Goal: Task Accomplishment & Management: Use online tool/utility

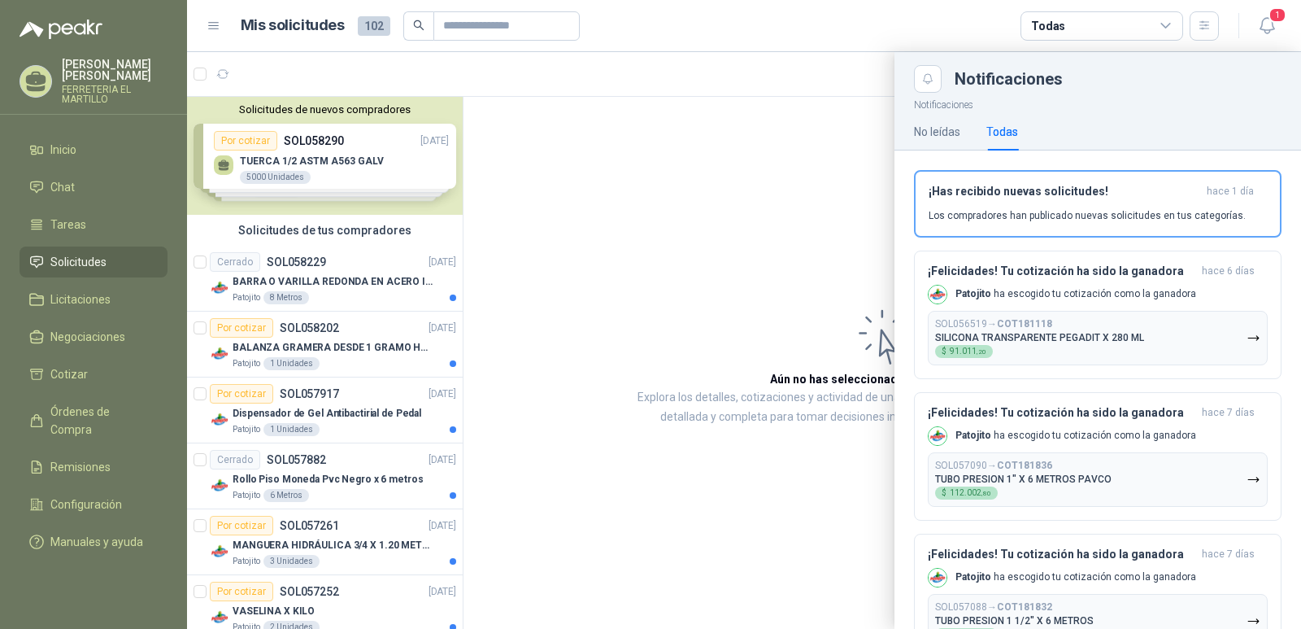
scroll to position [650, 0]
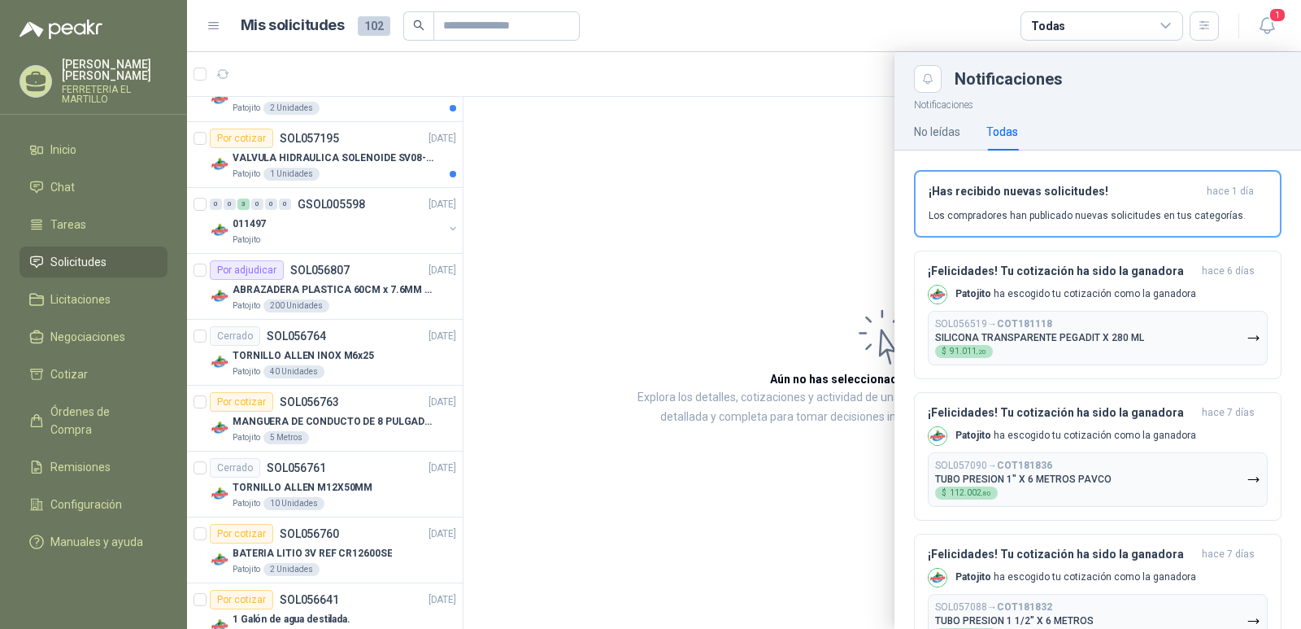
click at [59, 258] on span "Solicitudes" at bounding box center [78, 262] width 56 height 18
drag, startPoint x: 453, startPoint y: 229, endPoint x: 453, endPoint y: 100, distance: 129.3
click at [453, 100] on div at bounding box center [744, 340] width 1114 height 576
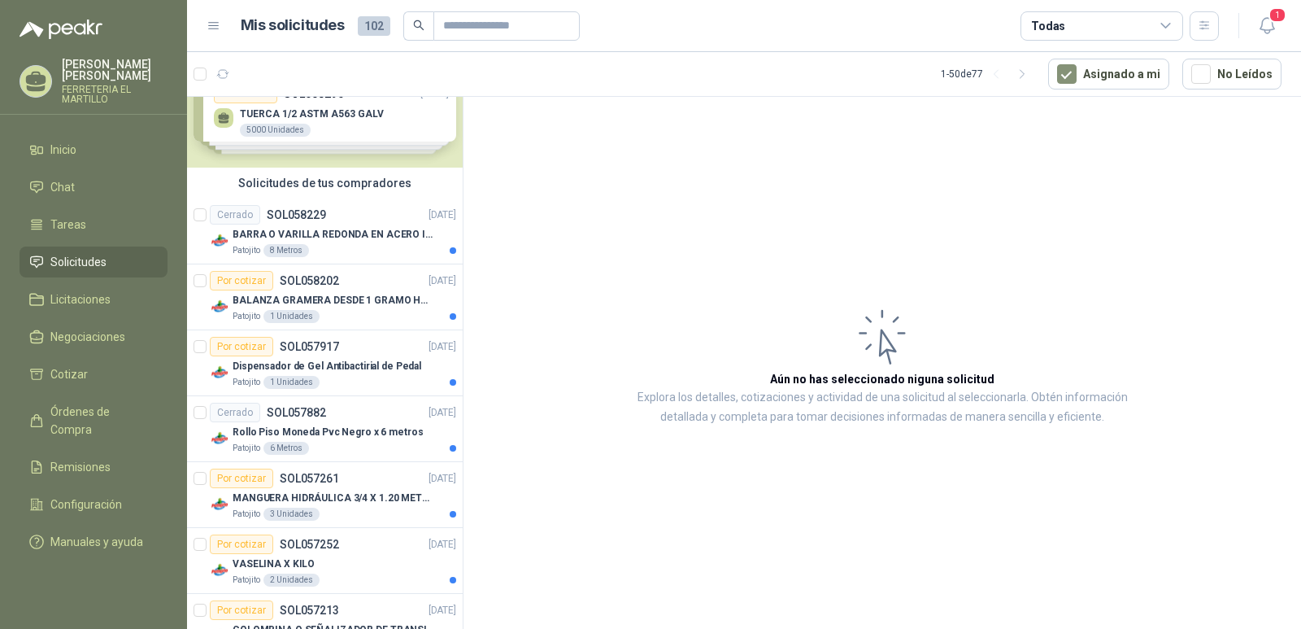
scroll to position [0, 0]
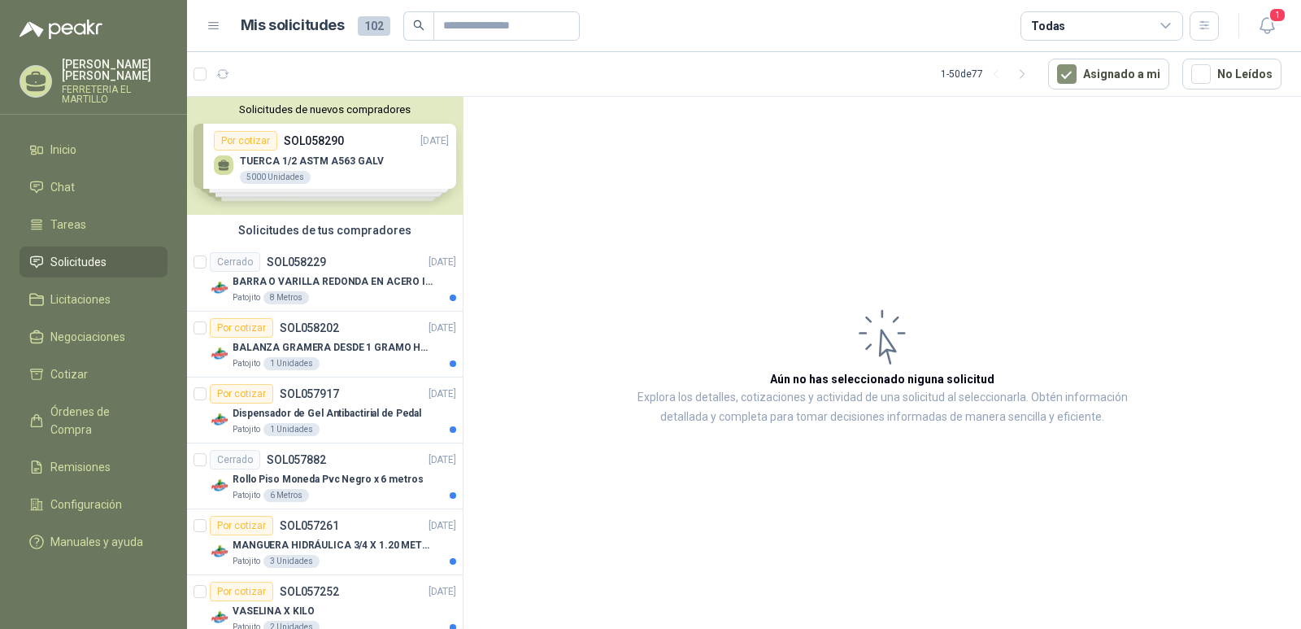
click at [82, 255] on span "Solicitudes" at bounding box center [78, 262] width 56 height 18
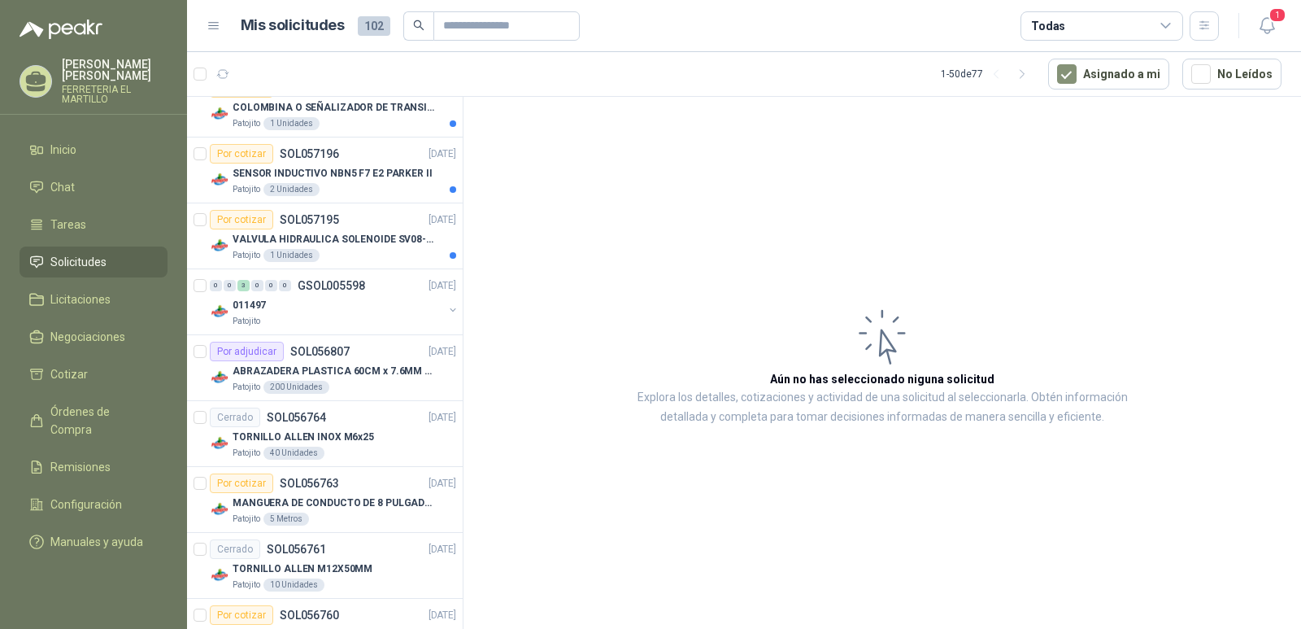
scroll to position [650, 0]
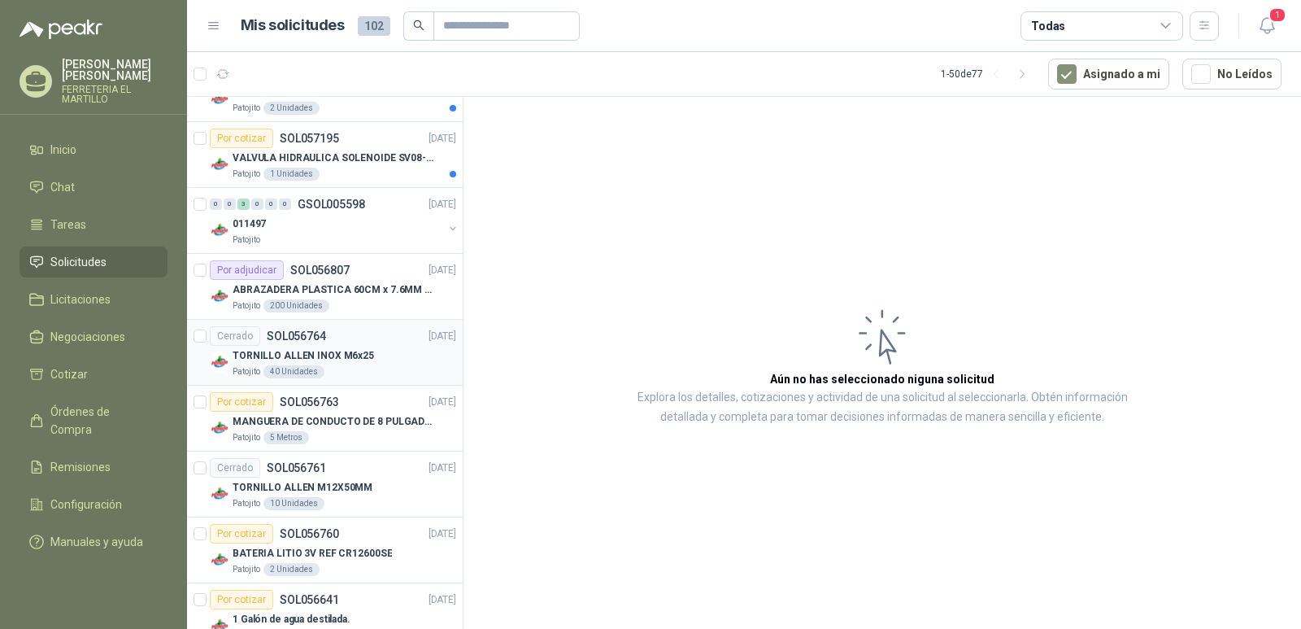
click at [321, 346] on div "TORNILLO ALLEN INOX M6x25" at bounding box center [345, 356] width 224 height 20
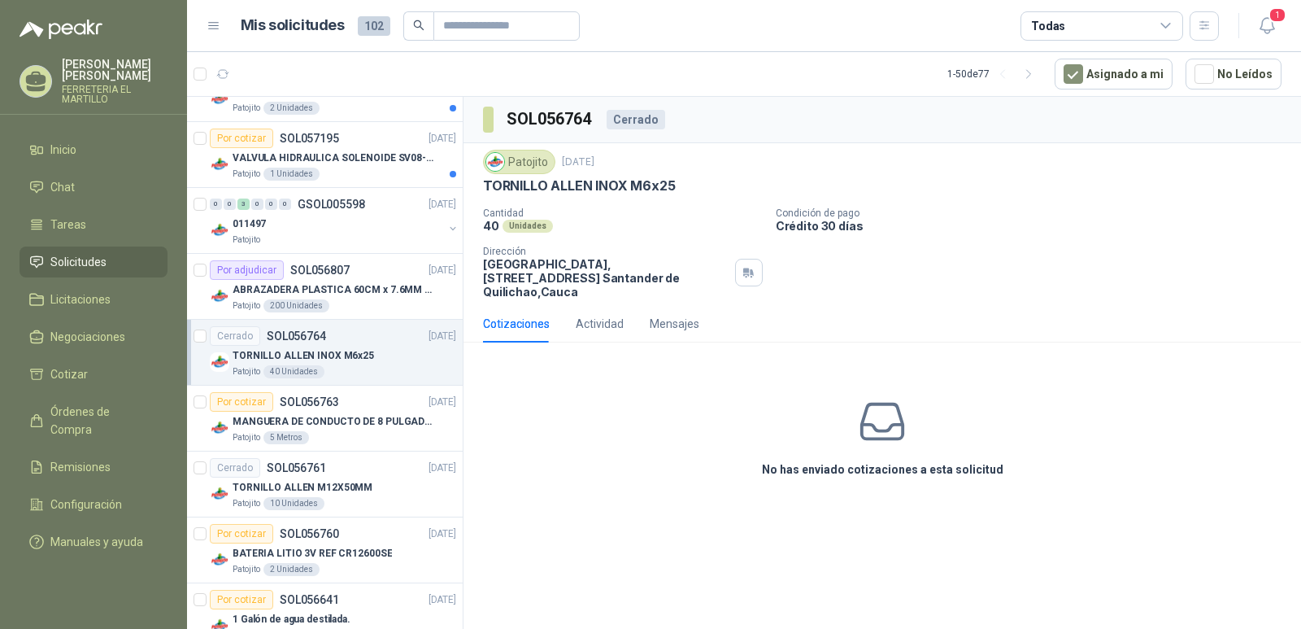
scroll to position [732, 0]
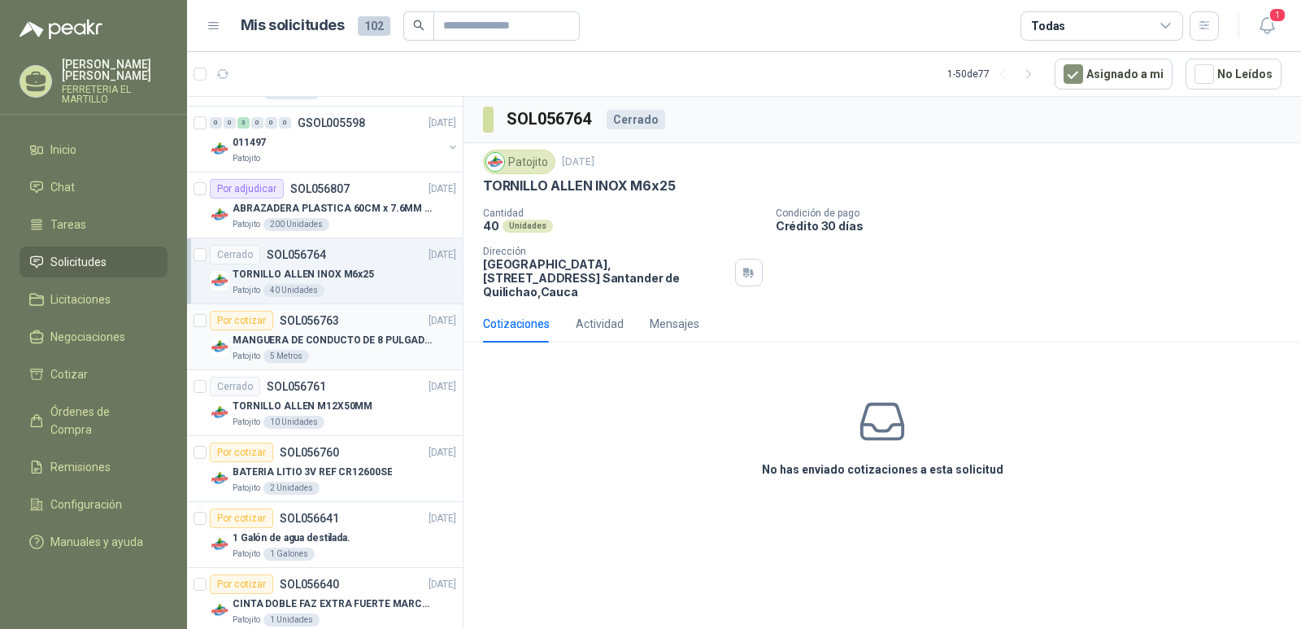
click at [354, 346] on p "MANGUERA DE CONDUCTO DE 8 PULGADAS DE ALAMBRE DE ACERO PU" at bounding box center [334, 340] width 202 height 15
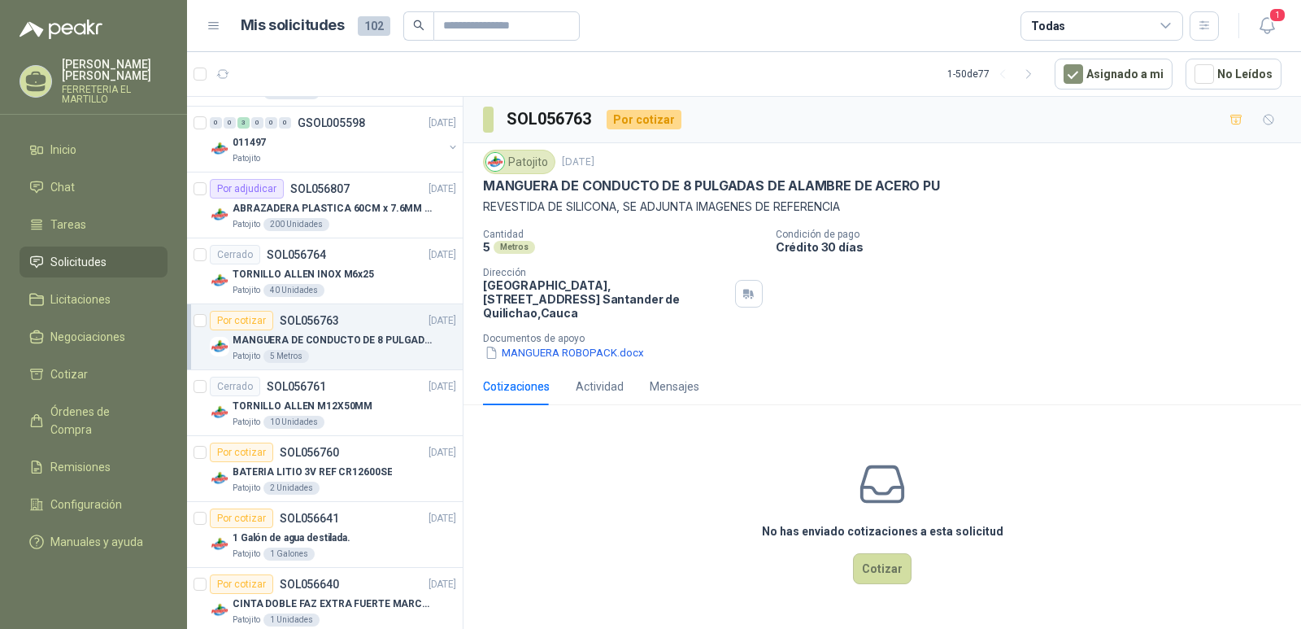
scroll to position [813, 0]
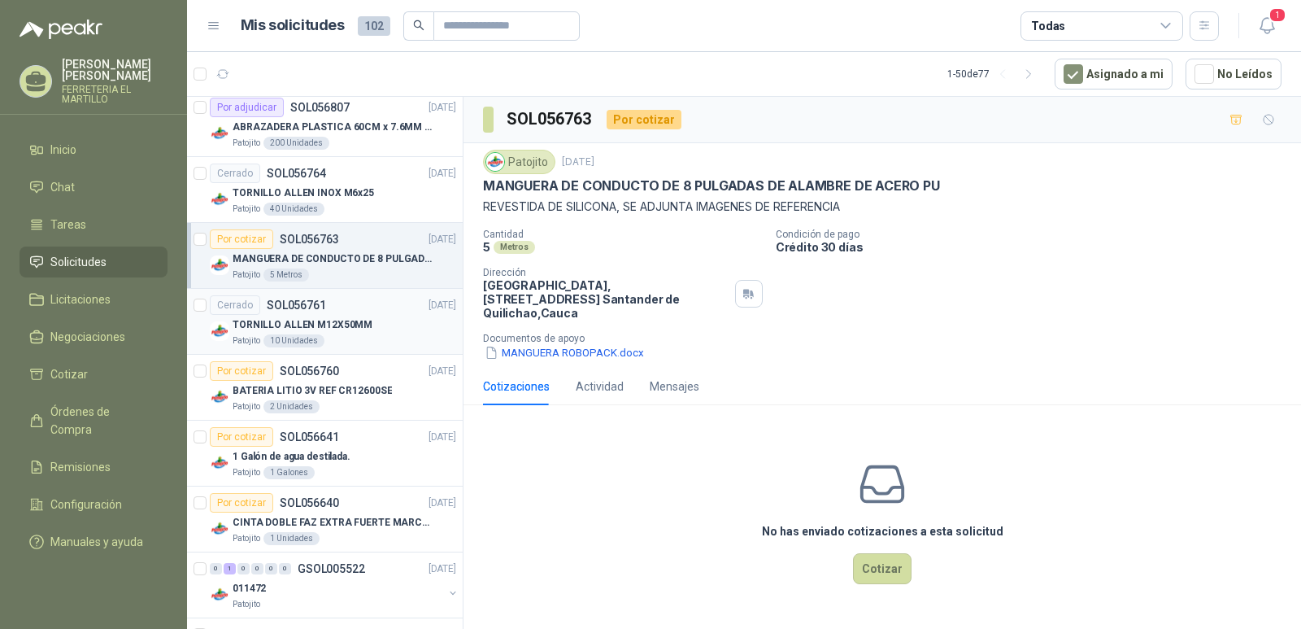
click at [348, 318] on p "TORNILLO ALLEN M12X50MM" at bounding box center [303, 324] width 140 height 15
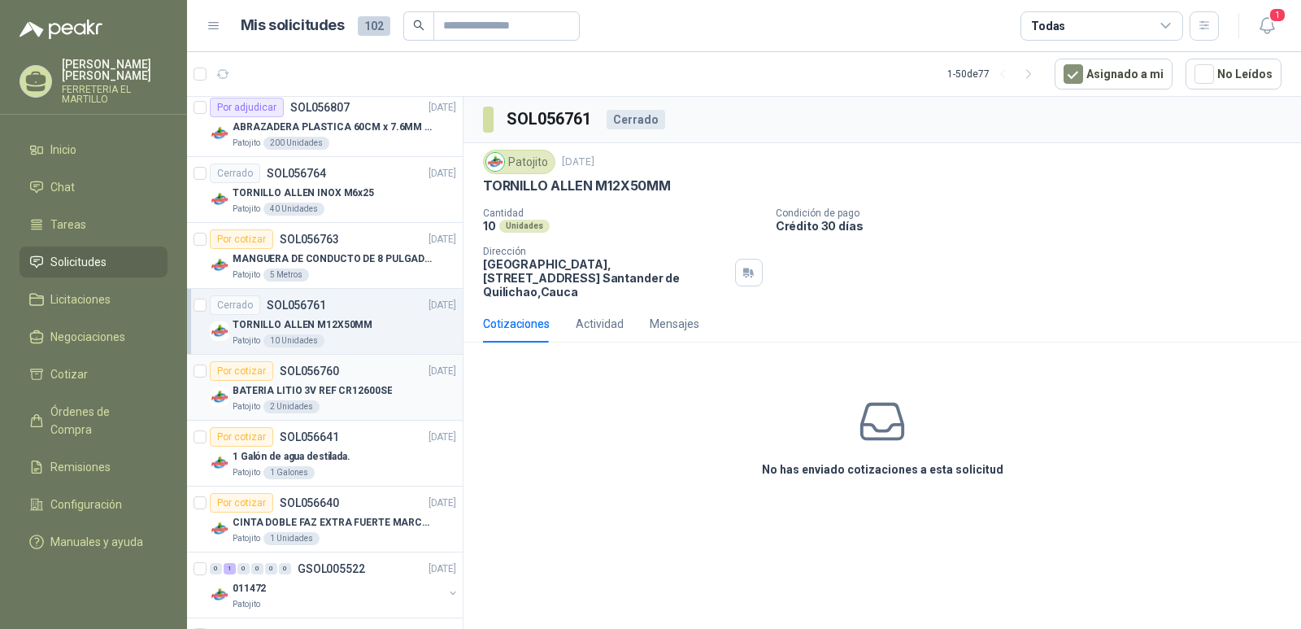
click at [344, 389] on p "BATERIA LITIO 3V REF CR12600SE" at bounding box center [312, 390] width 159 height 15
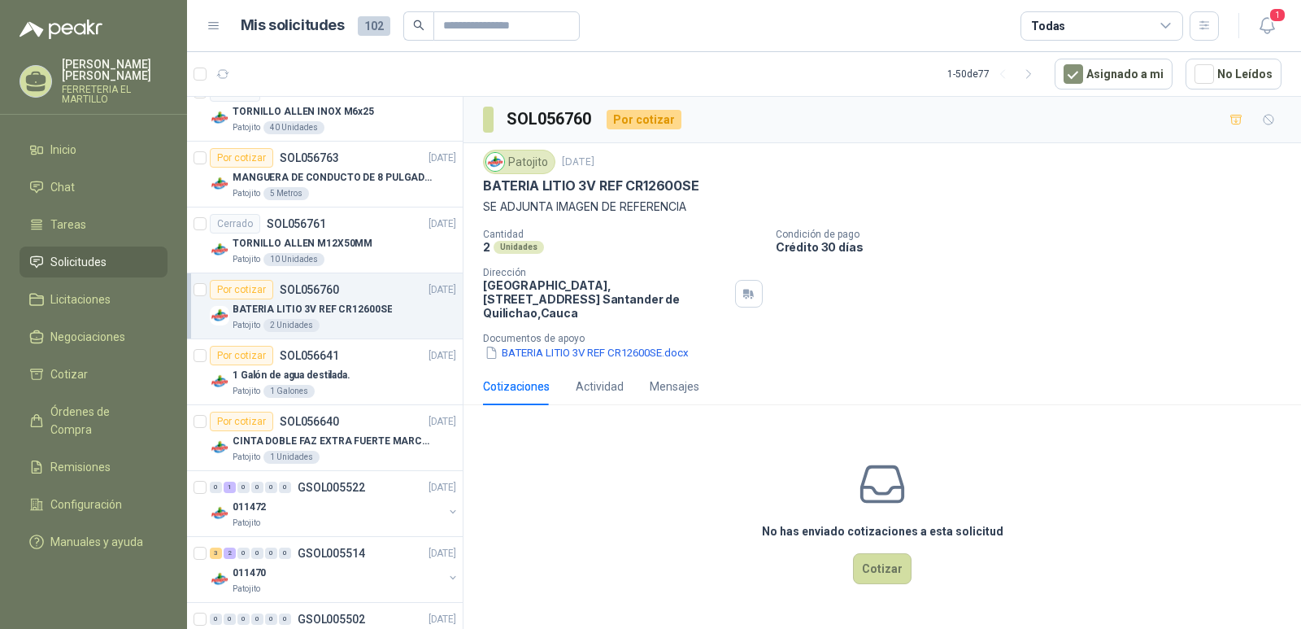
scroll to position [976, 0]
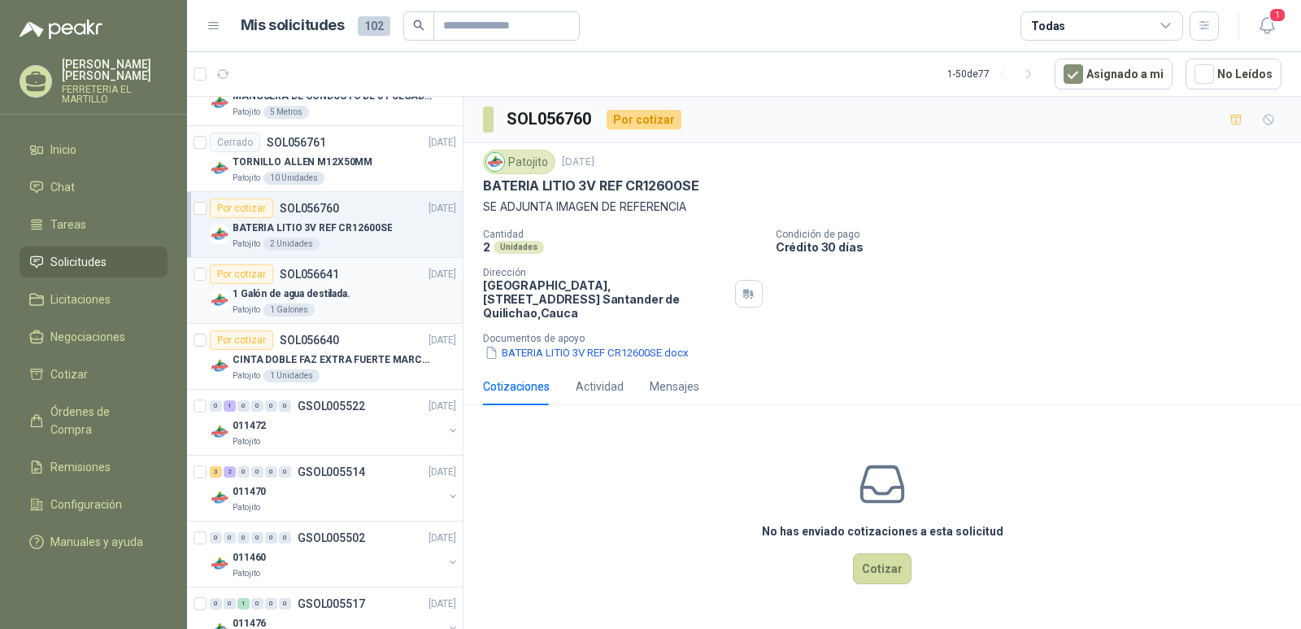
click at [326, 296] on p "1 Galón de agua destilada." at bounding box center [292, 293] width 118 height 15
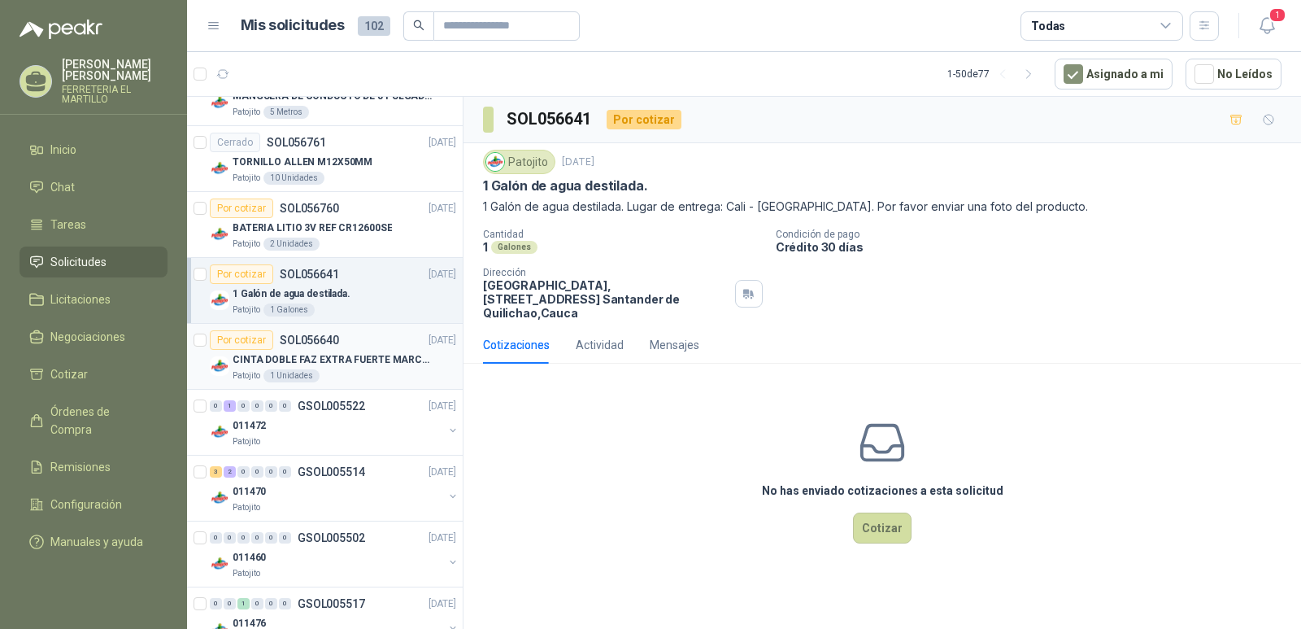
click at [341, 337] on div "Por cotizar SOL056640 [DATE]" at bounding box center [333, 340] width 246 height 20
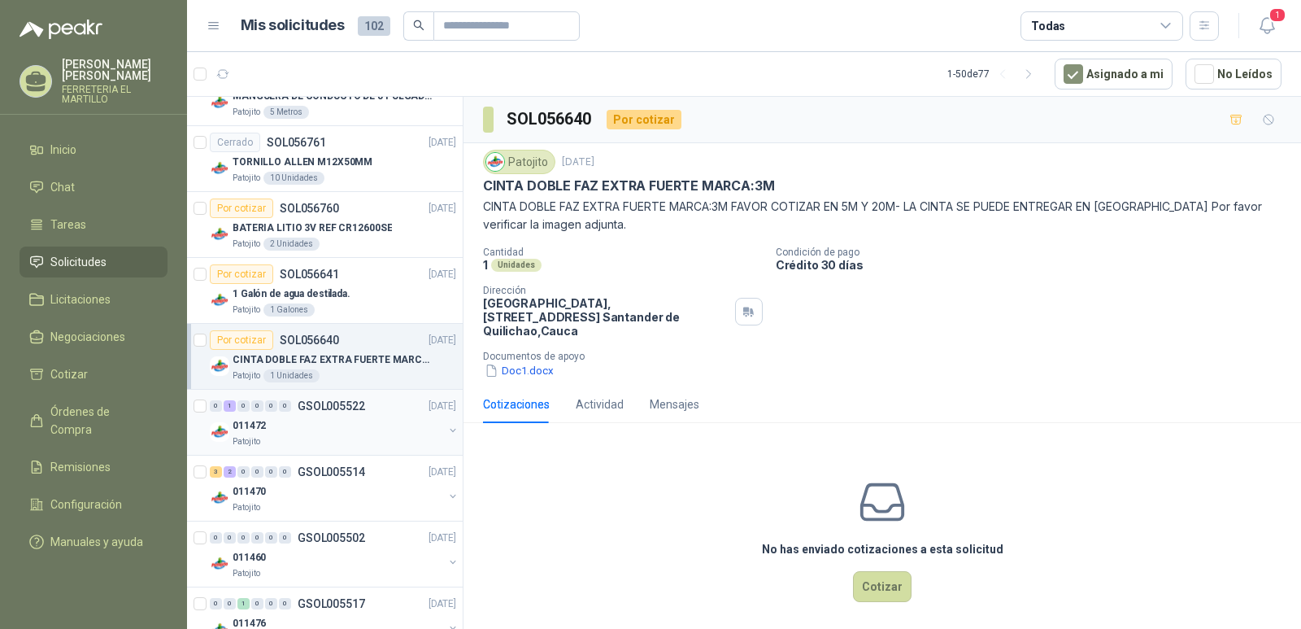
click at [324, 407] on p "GSOL005522" at bounding box center [331, 405] width 67 height 11
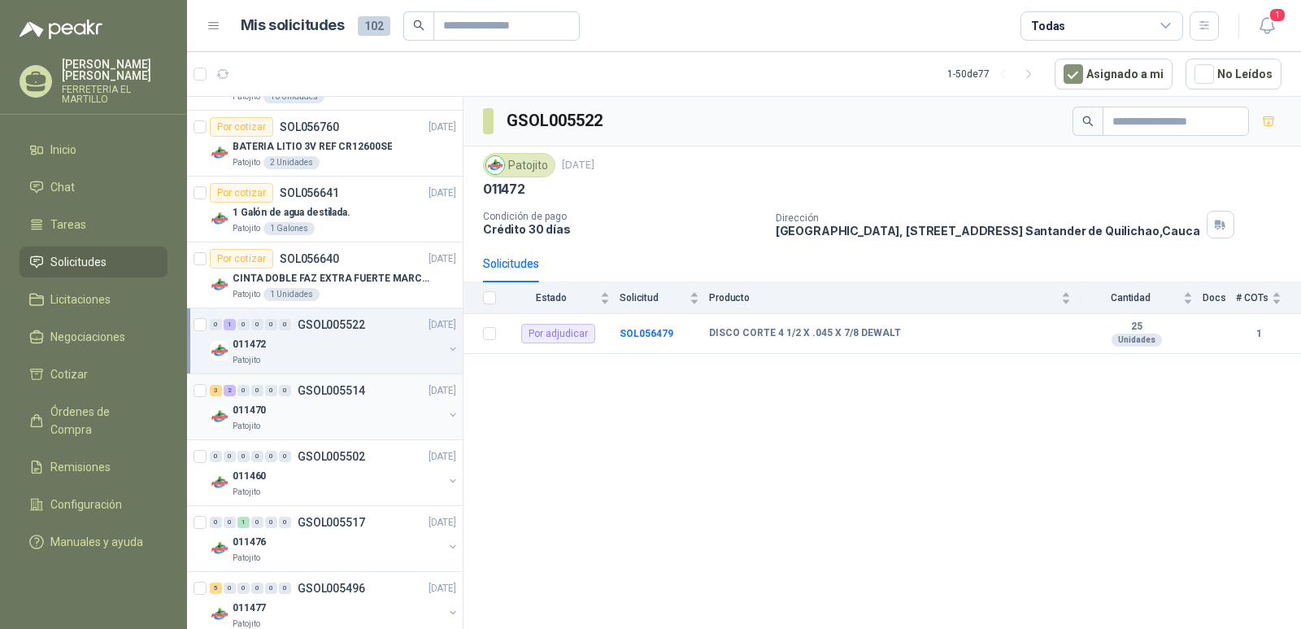
scroll to position [1138, 0]
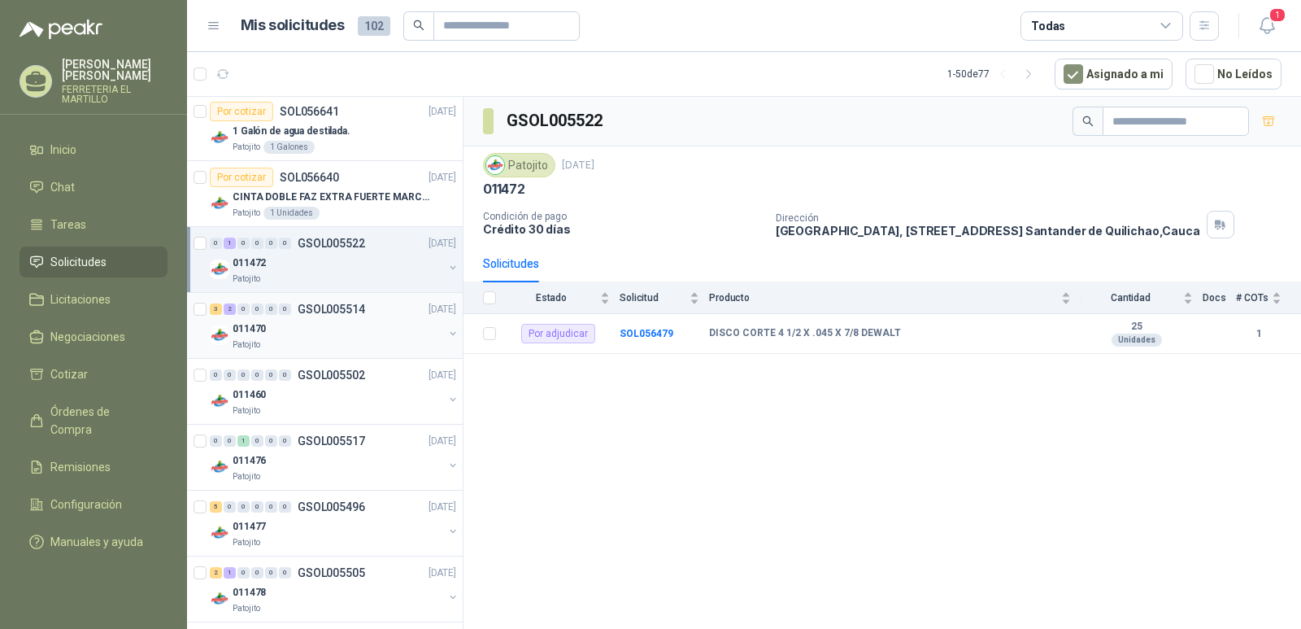
click at [323, 325] on div "011470" at bounding box center [338, 329] width 211 height 20
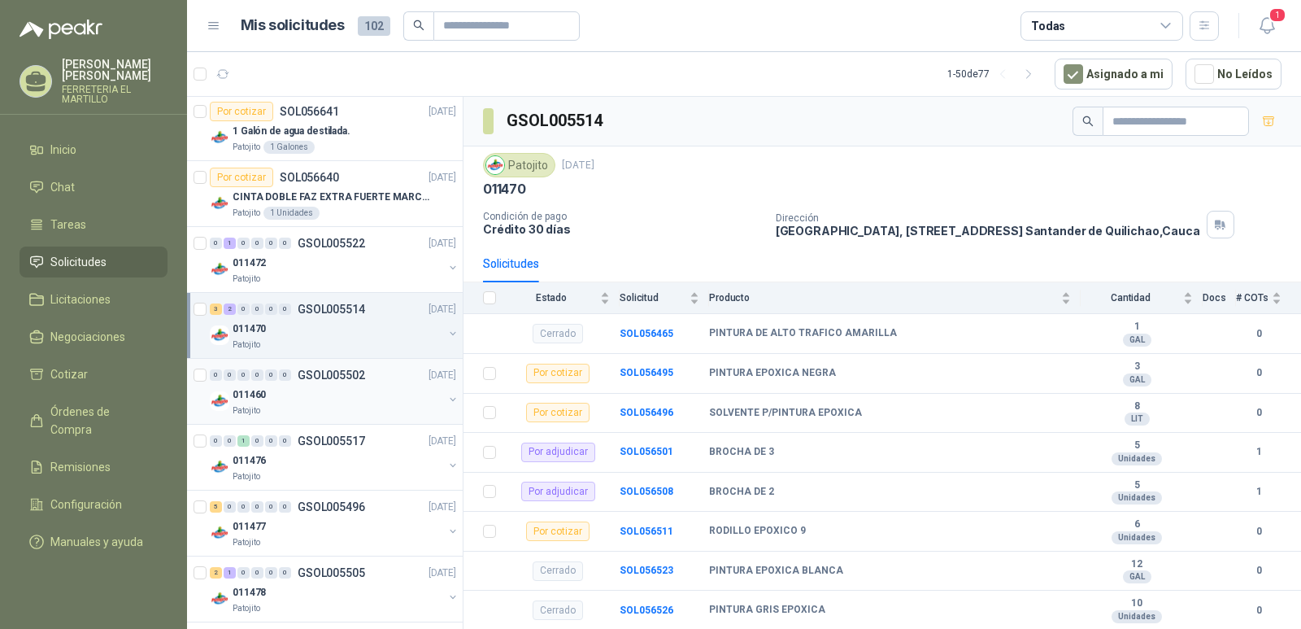
click at [320, 371] on p "GSOL005502" at bounding box center [331, 374] width 67 height 11
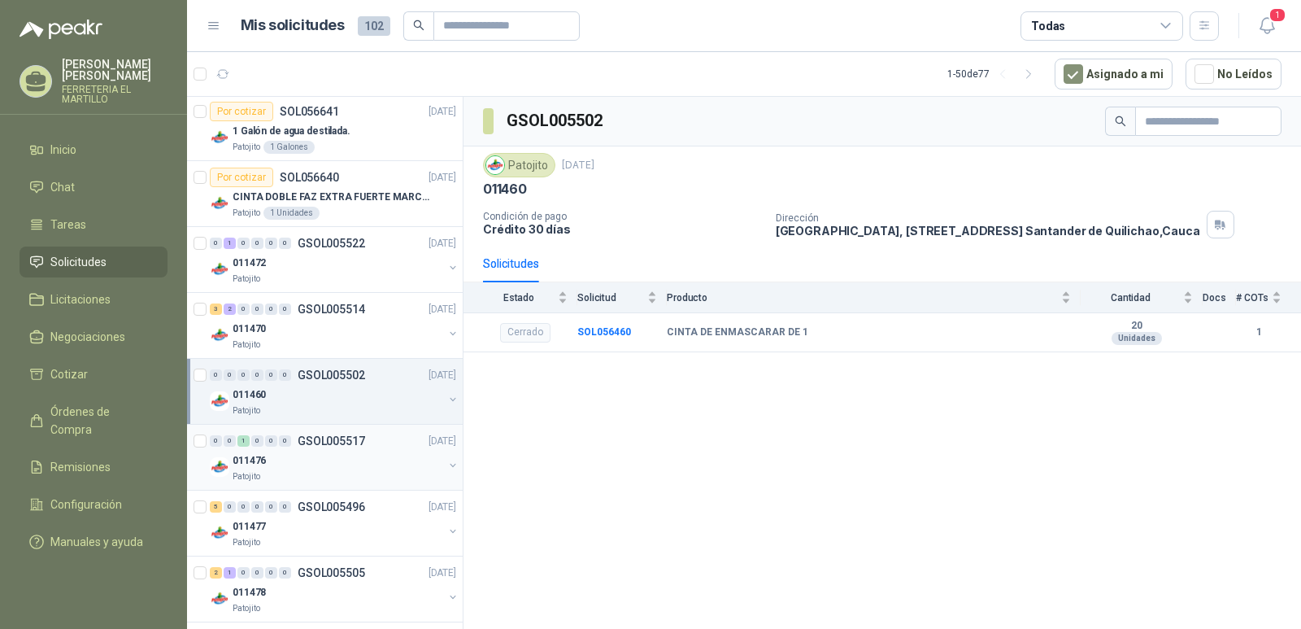
click at [346, 455] on div "011476" at bounding box center [338, 460] width 211 height 20
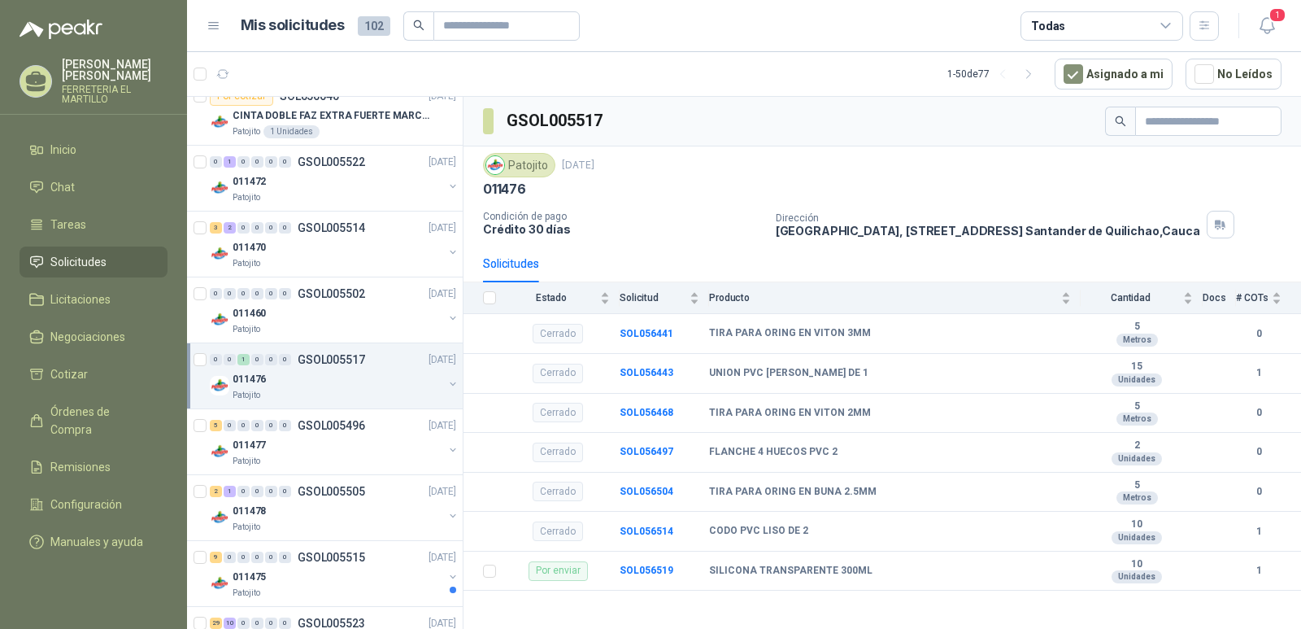
scroll to position [1301, 0]
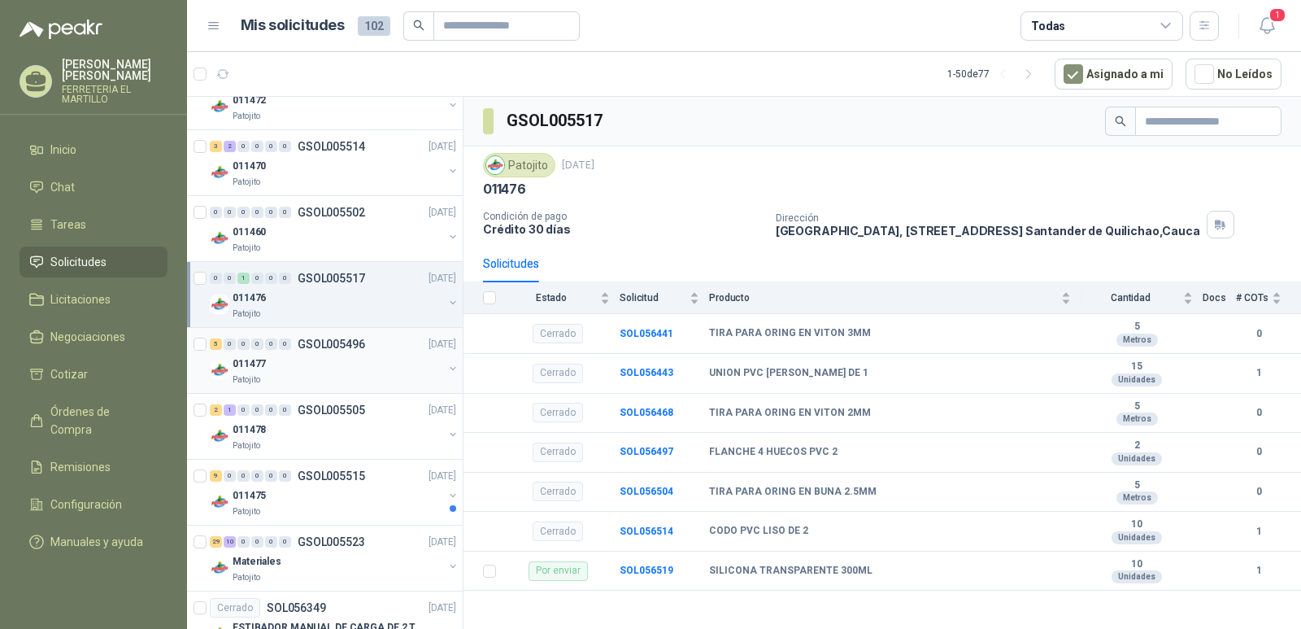
click at [336, 359] on div "011477" at bounding box center [338, 364] width 211 height 20
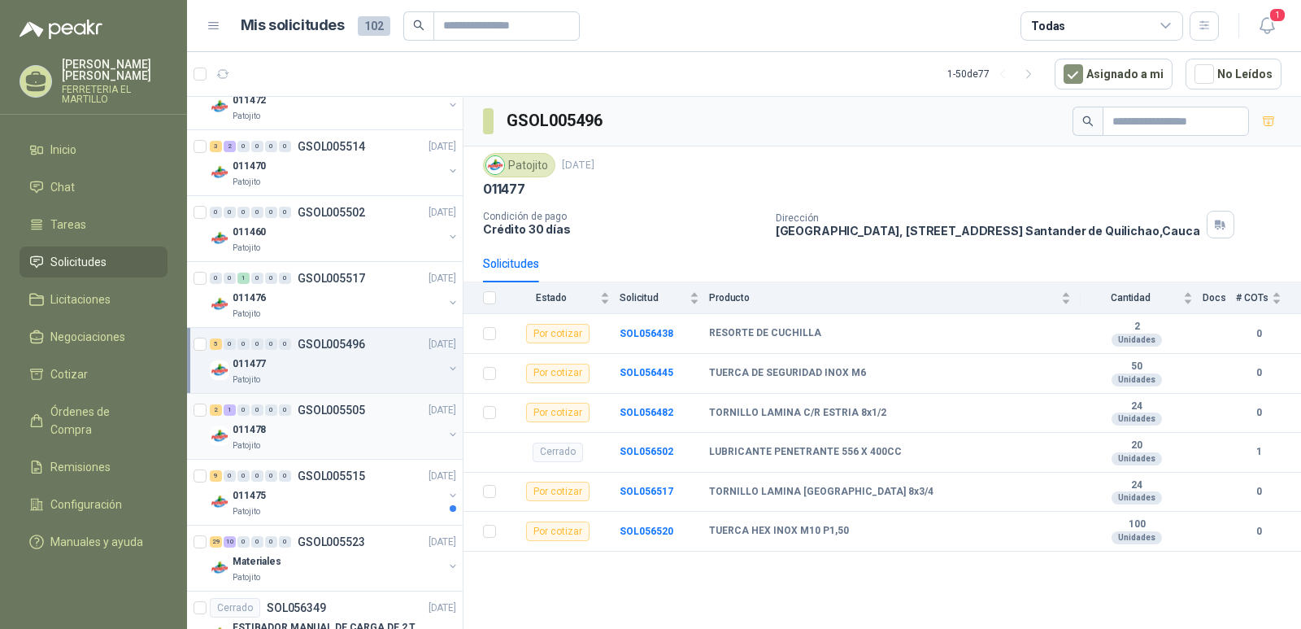
click at [333, 412] on p "GSOL005505" at bounding box center [331, 409] width 67 height 11
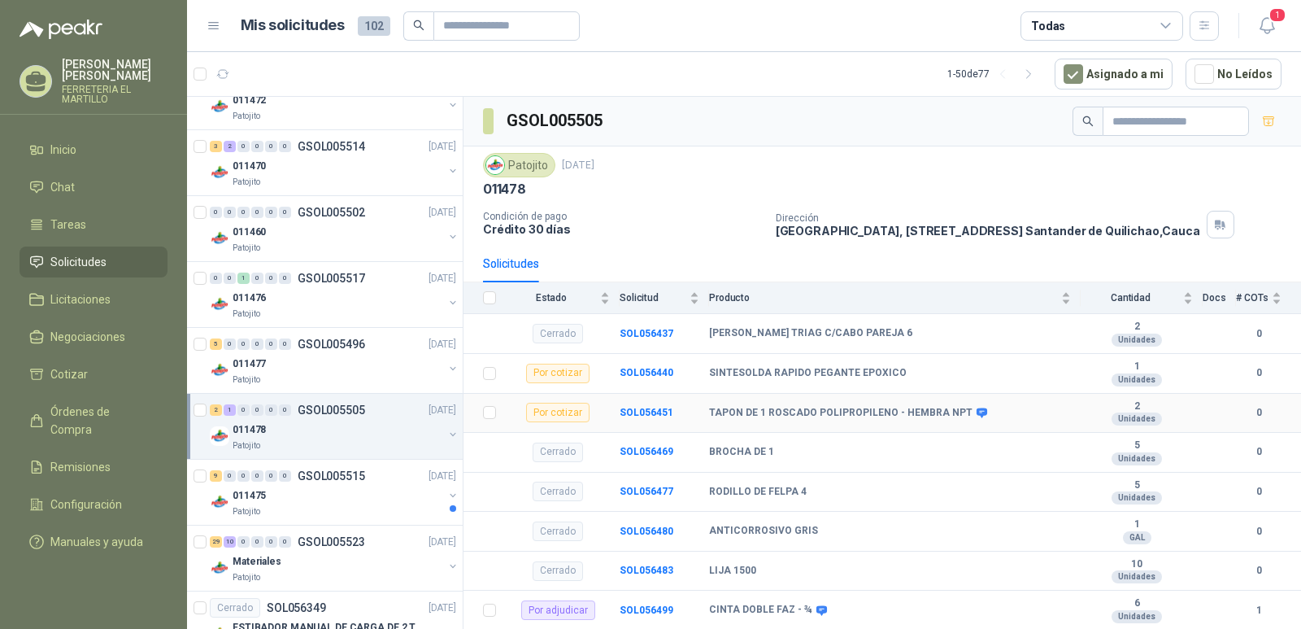
scroll to position [115, 0]
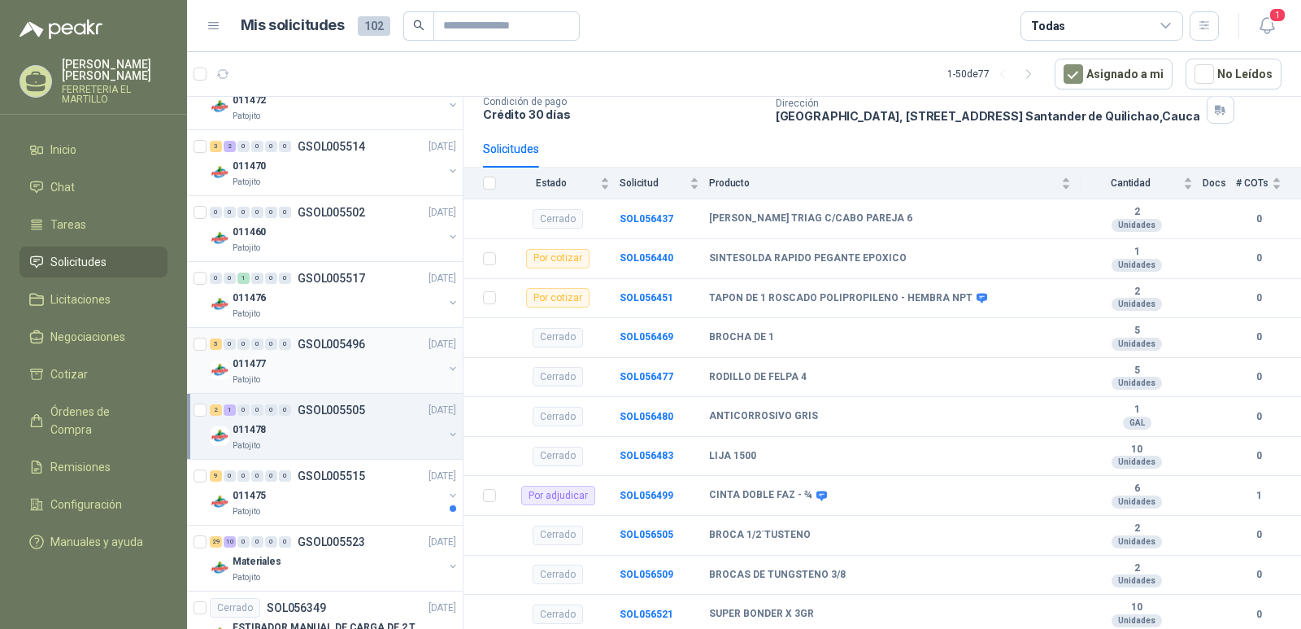
click at [310, 355] on div "011477" at bounding box center [338, 364] width 211 height 20
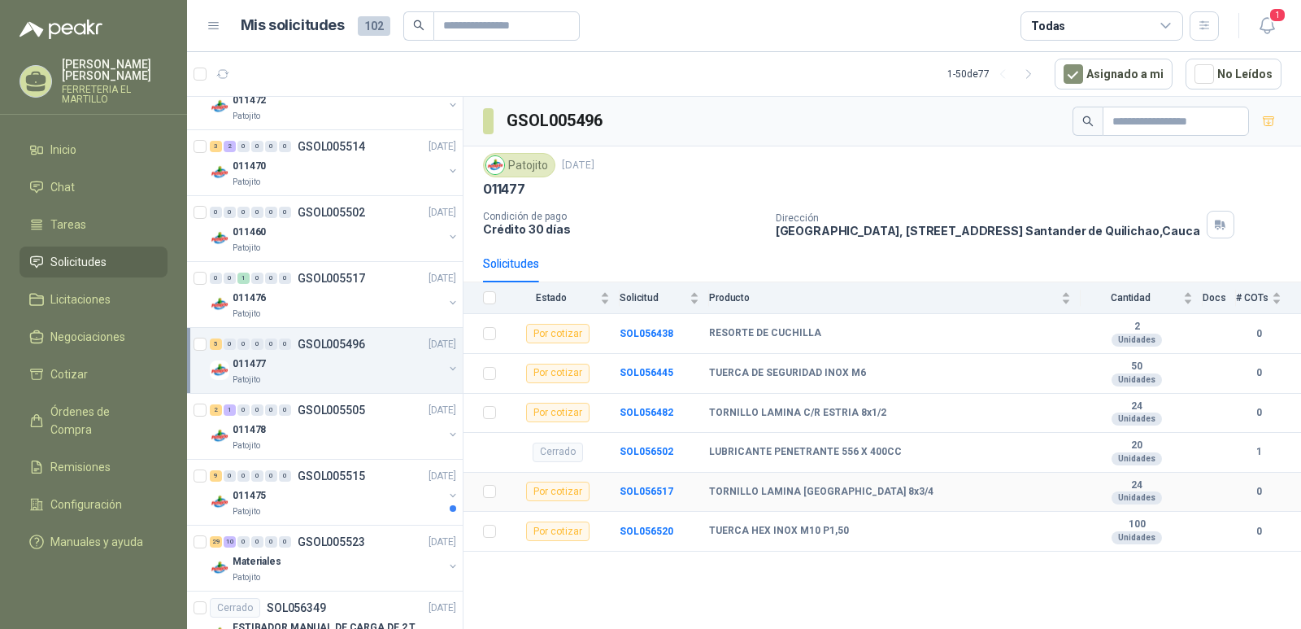
click at [557, 491] on div "Por cotizar" at bounding box center [557, 491] width 63 height 20
click at [643, 492] on b "SOL056517" at bounding box center [647, 490] width 54 height 11
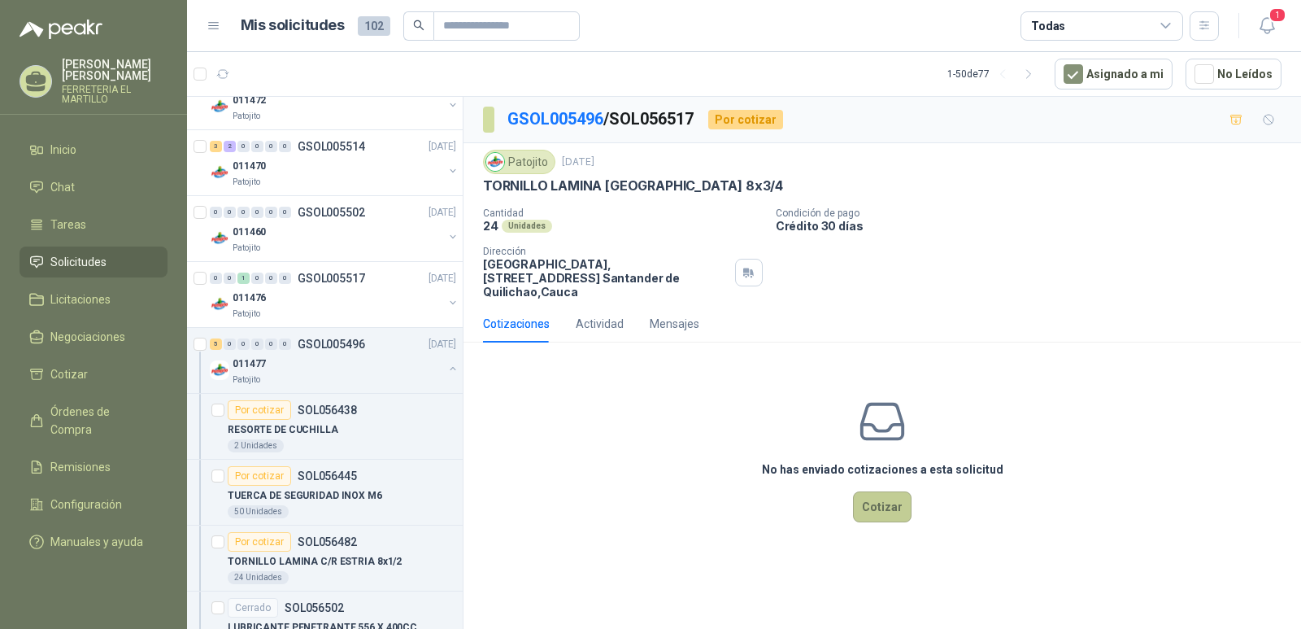
click at [881, 491] on button "Cotizar" at bounding box center [882, 506] width 59 height 31
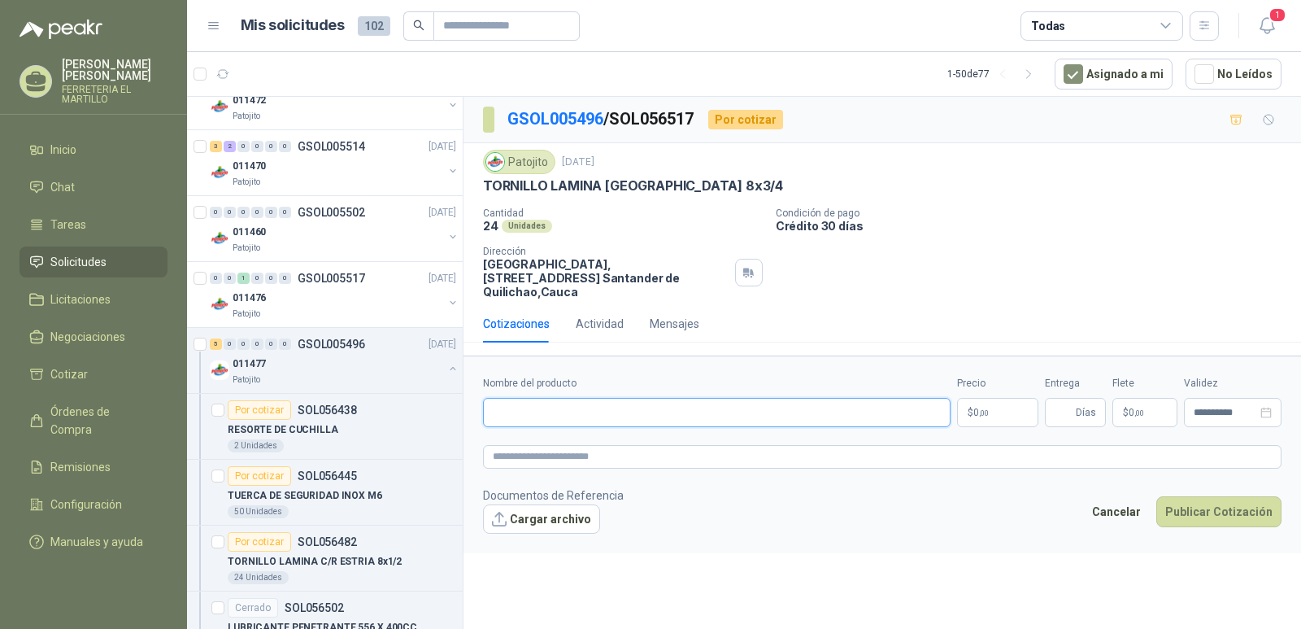
click at [607, 402] on input "Nombre del producto" at bounding box center [717, 412] width 468 height 29
type input "**********"
click at [975, 407] on span "0 ,00" at bounding box center [980, 412] width 15 height 10
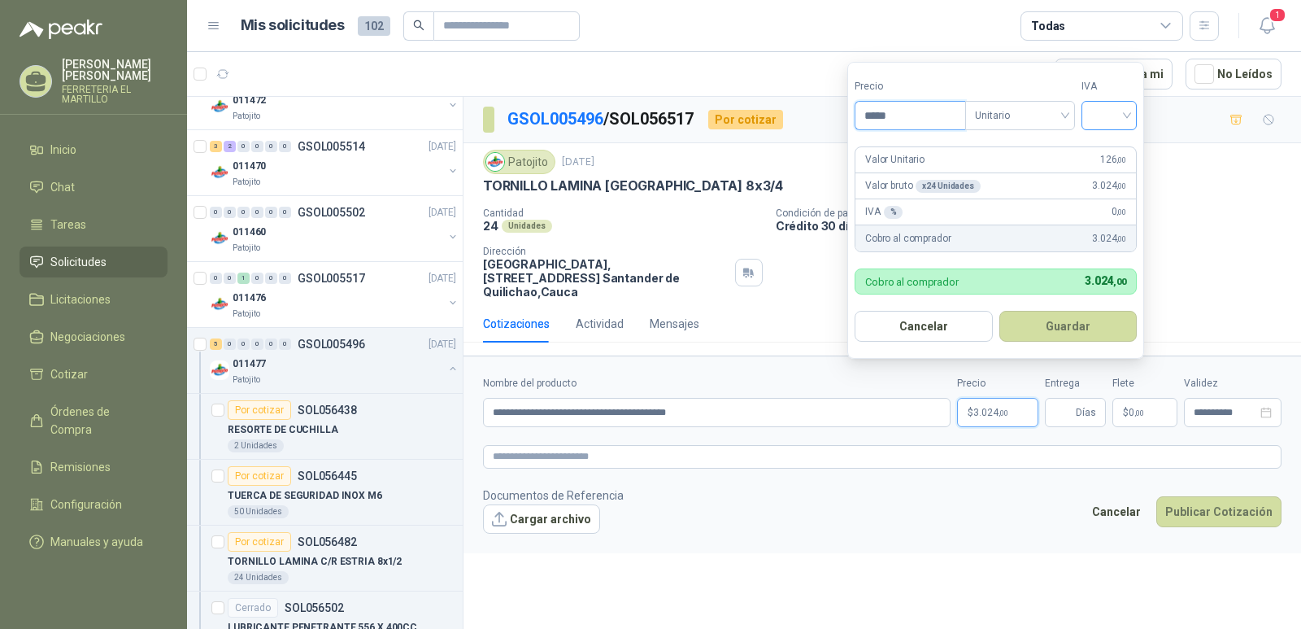
click at [1137, 111] on div at bounding box center [1108, 115] width 55 height 29
type input "*****"
click at [1119, 143] on div "19%" at bounding box center [1113, 149] width 30 height 18
click at [1074, 325] on button "Guardar" at bounding box center [1071, 326] width 140 height 31
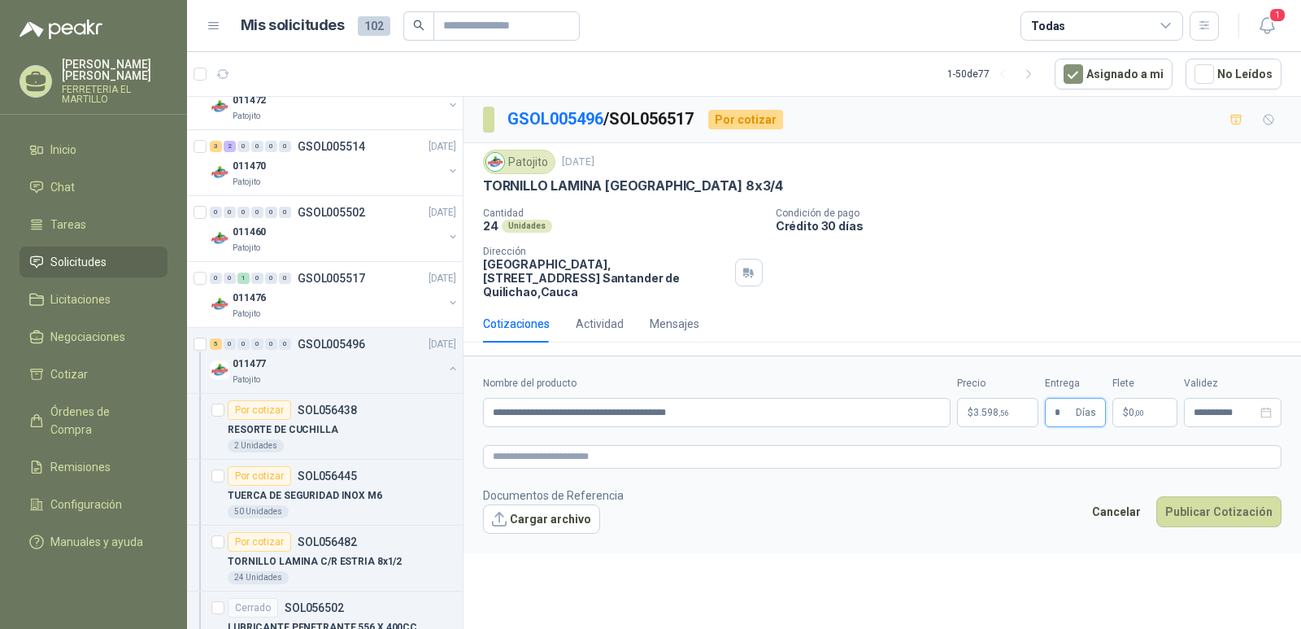
type input "*"
click at [1136, 408] on span ",00" at bounding box center [1139, 412] width 10 height 9
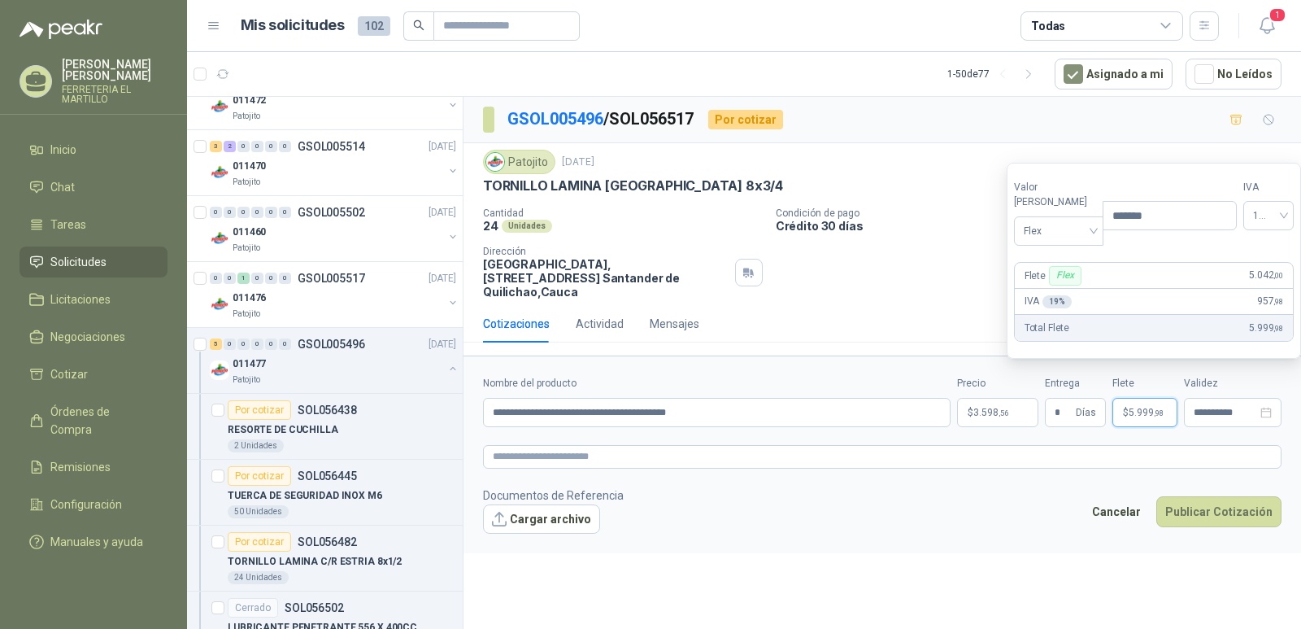
type input "*******"
click at [1033, 489] on footer "Documentos de Referencia Cargar archivo Cancelar Publicar Cotización" at bounding box center [882, 509] width 798 height 47
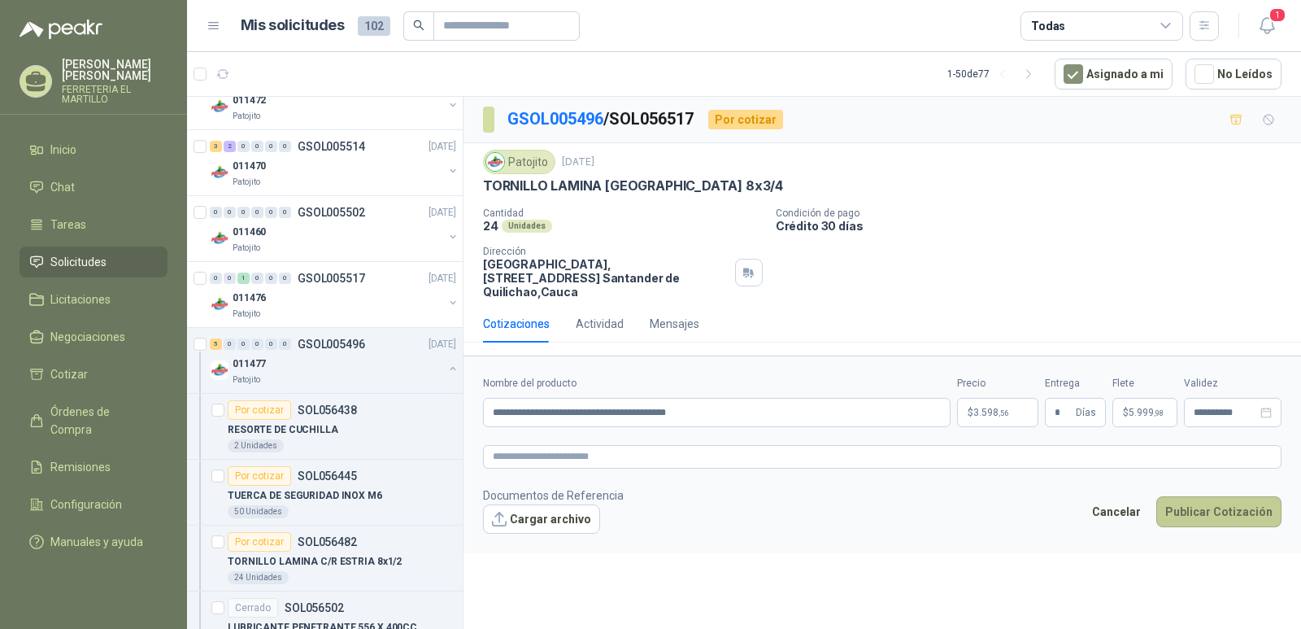
click at [1243, 500] on button "Publicar Cotización" at bounding box center [1218, 511] width 125 height 31
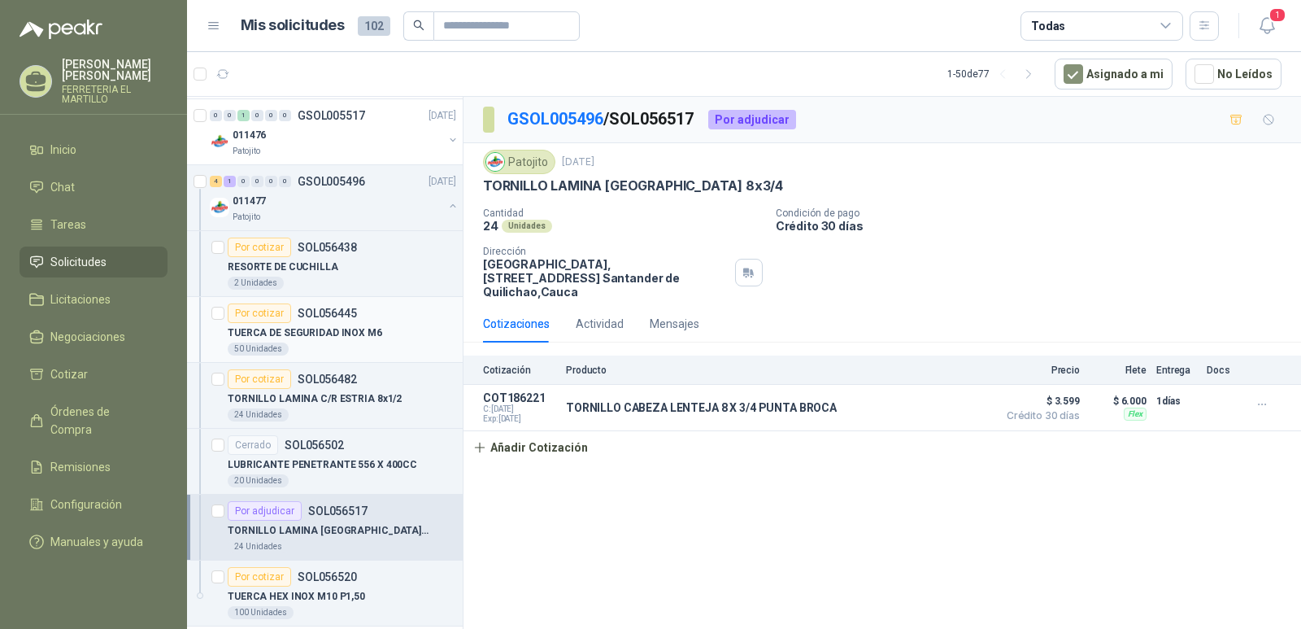
scroll to position [1545, 0]
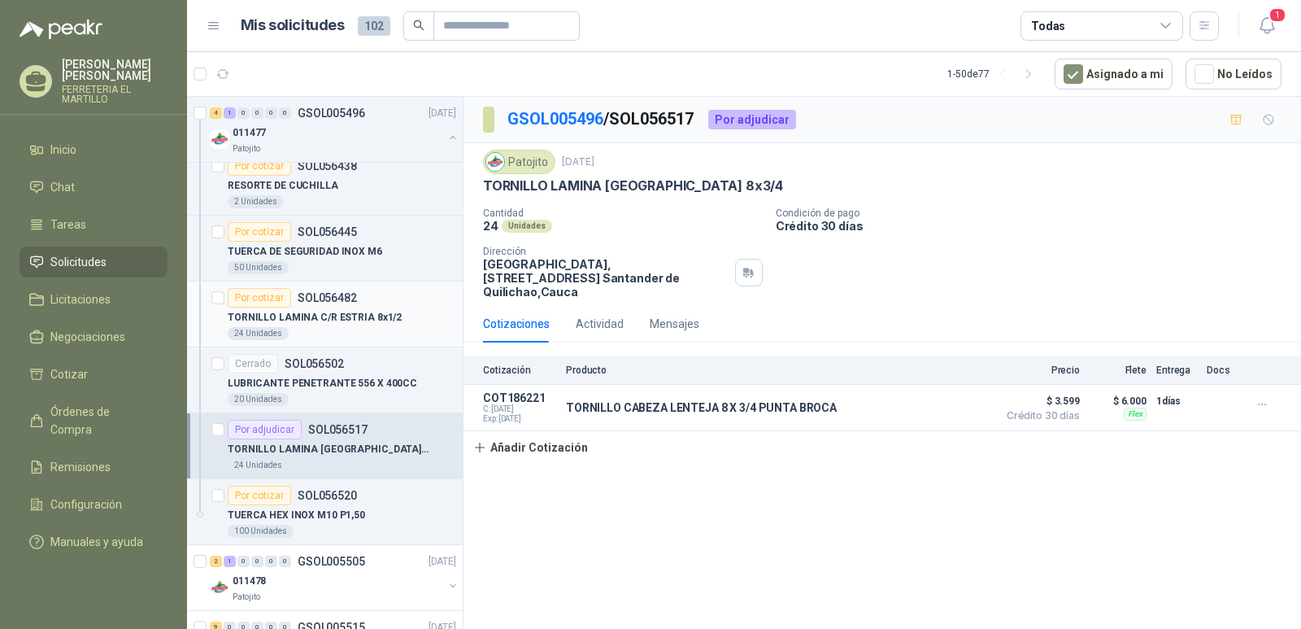
click at [332, 316] on p "TORNILLO LAMINA C/R ESTRIA 8x1/2" at bounding box center [315, 317] width 174 height 15
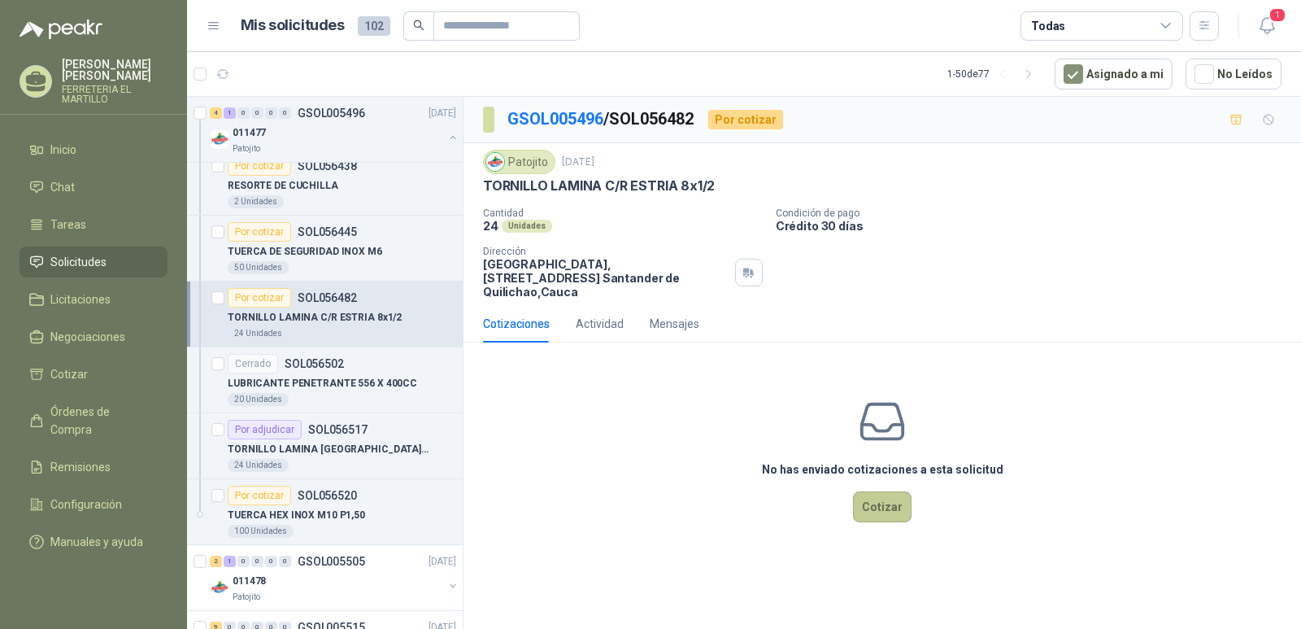
click at [874, 491] on button "Cotizar" at bounding box center [882, 506] width 59 height 31
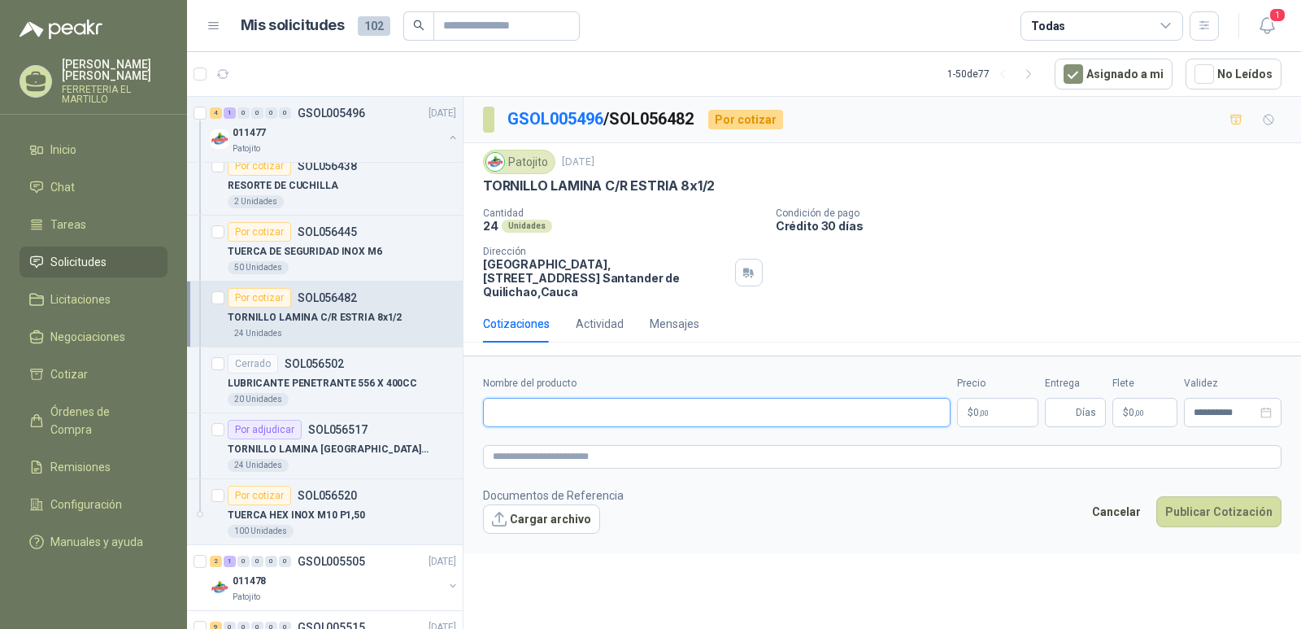
click at [637, 404] on input "Nombre del producto" at bounding box center [717, 412] width 468 height 29
type input "**********"
click at [1011, 400] on p "$ 0 ,00" at bounding box center [997, 412] width 81 height 29
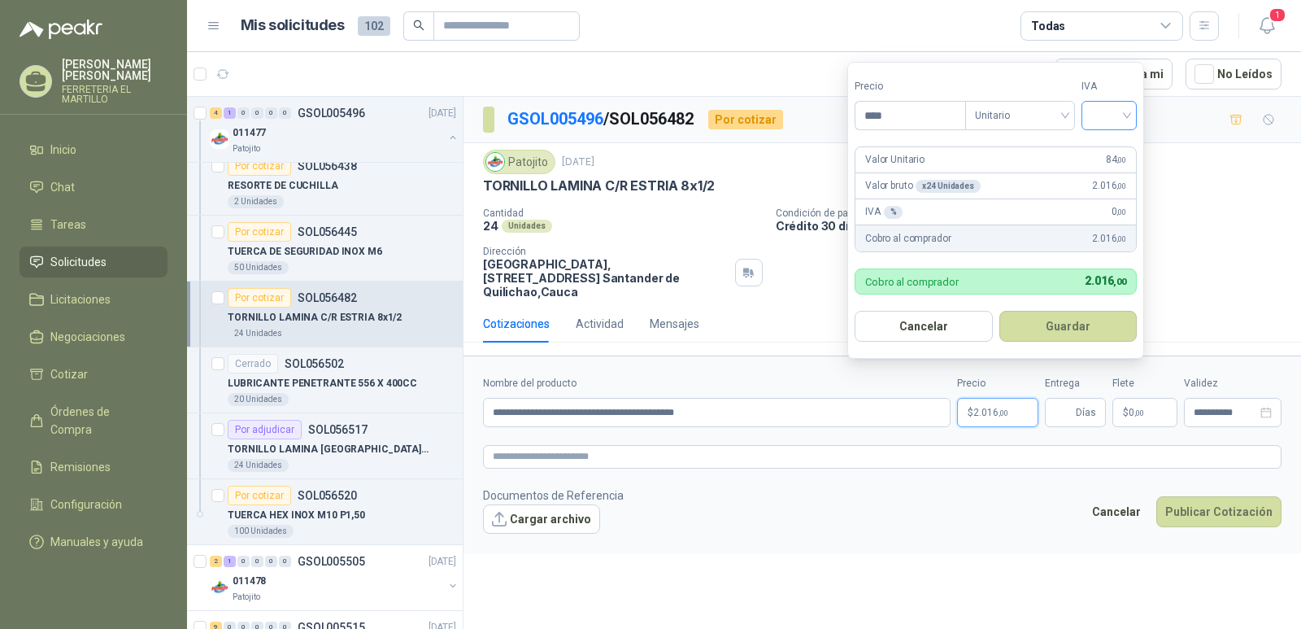
click at [1132, 117] on div at bounding box center [1108, 115] width 55 height 29
type input "****"
click at [1119, 146] on div "19%" at bounding box center [1113, 149] width 30 height 18
click at [1090, 325] on button "Guardar" at bounding box center [1071, 326] width 140 height 31
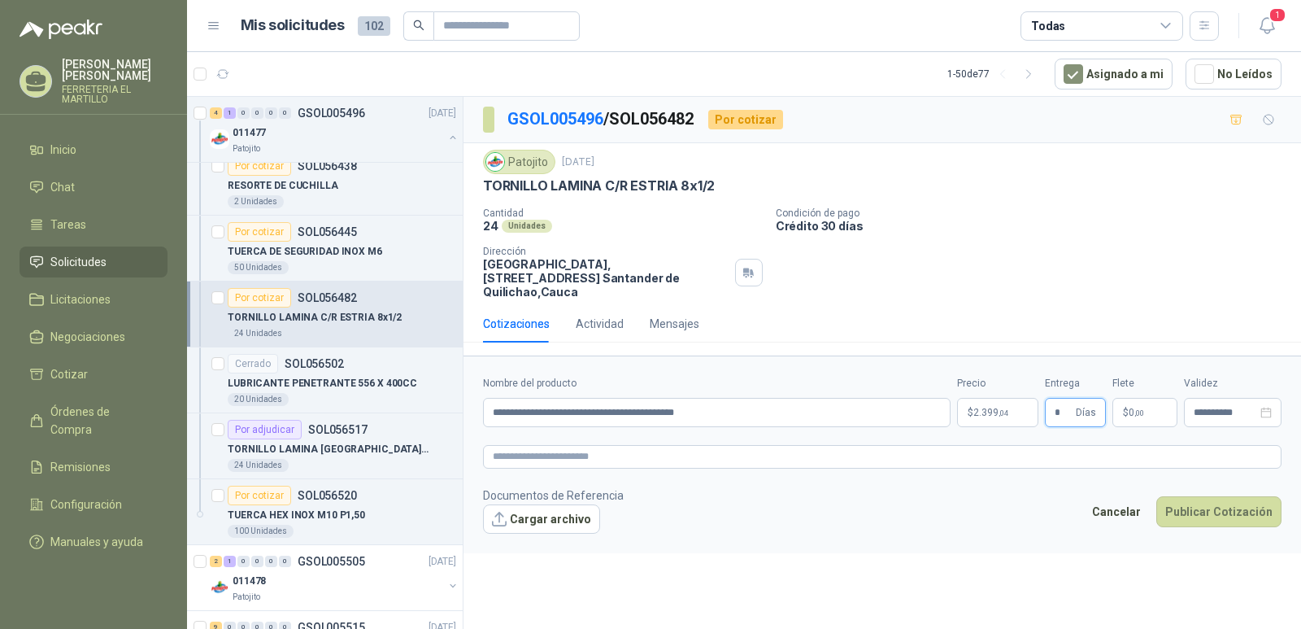
type input "*"
click at [1142, 408] on span ",00" at bounding box center [1139, 412] width 10 height 9
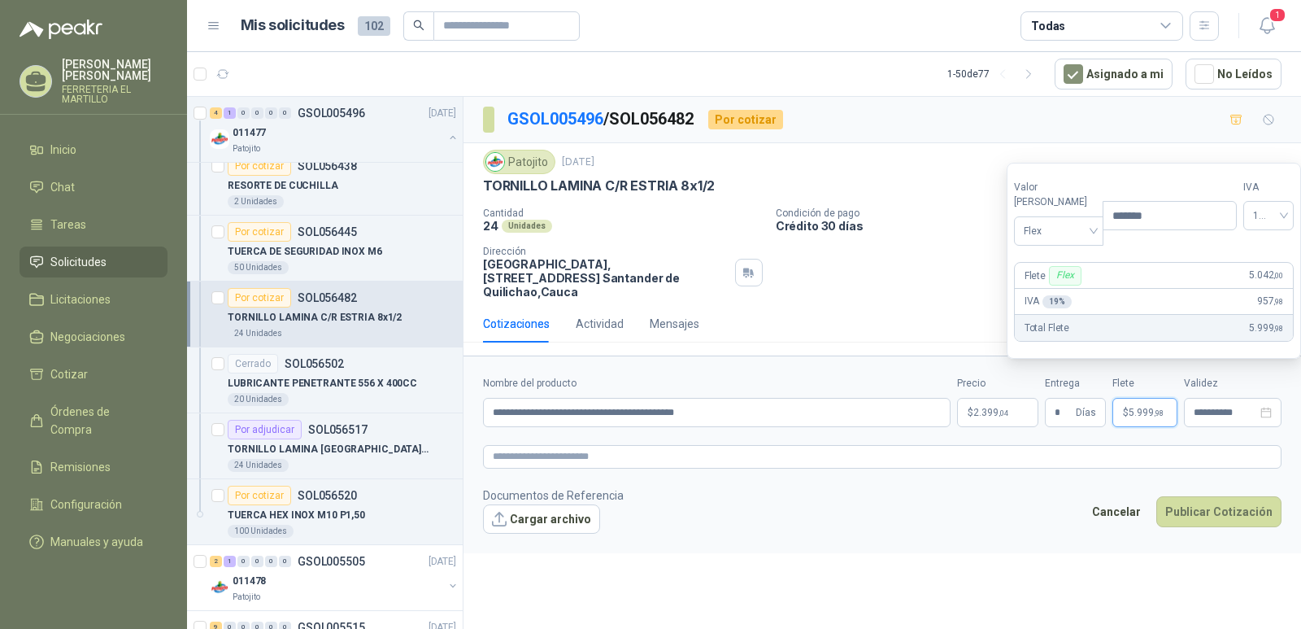
type input "*******"
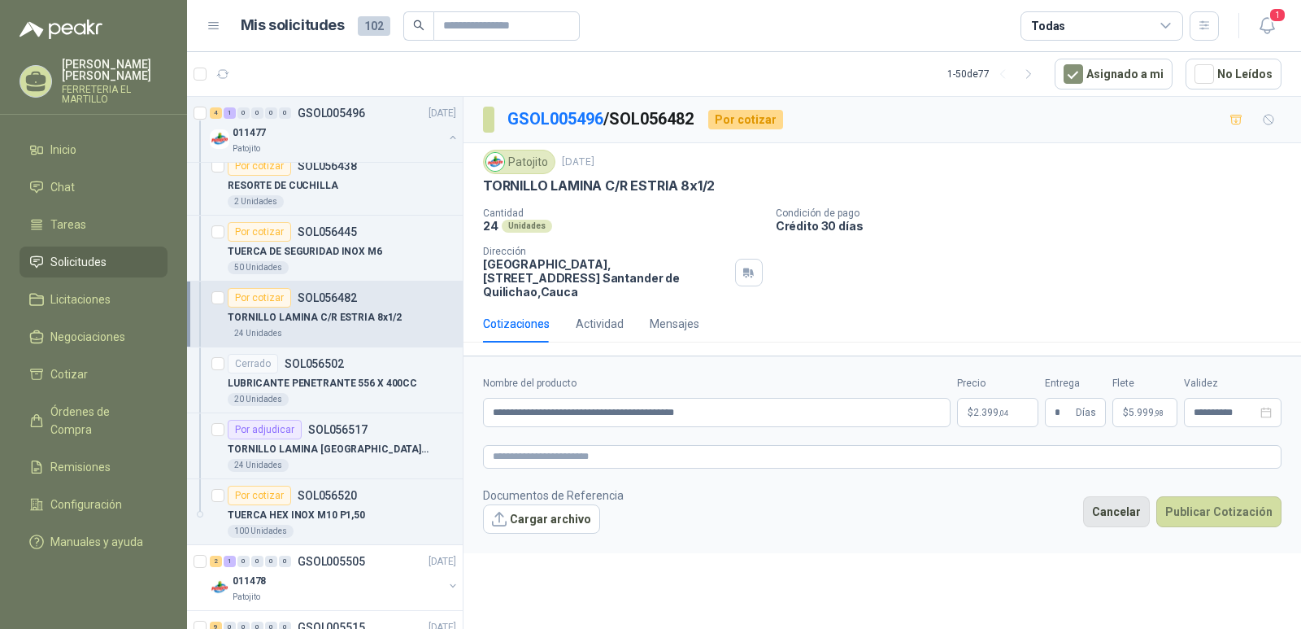
click at [1129, 497] on button "Cancelar" at bounding box center [1116, 511] width 67 height 31
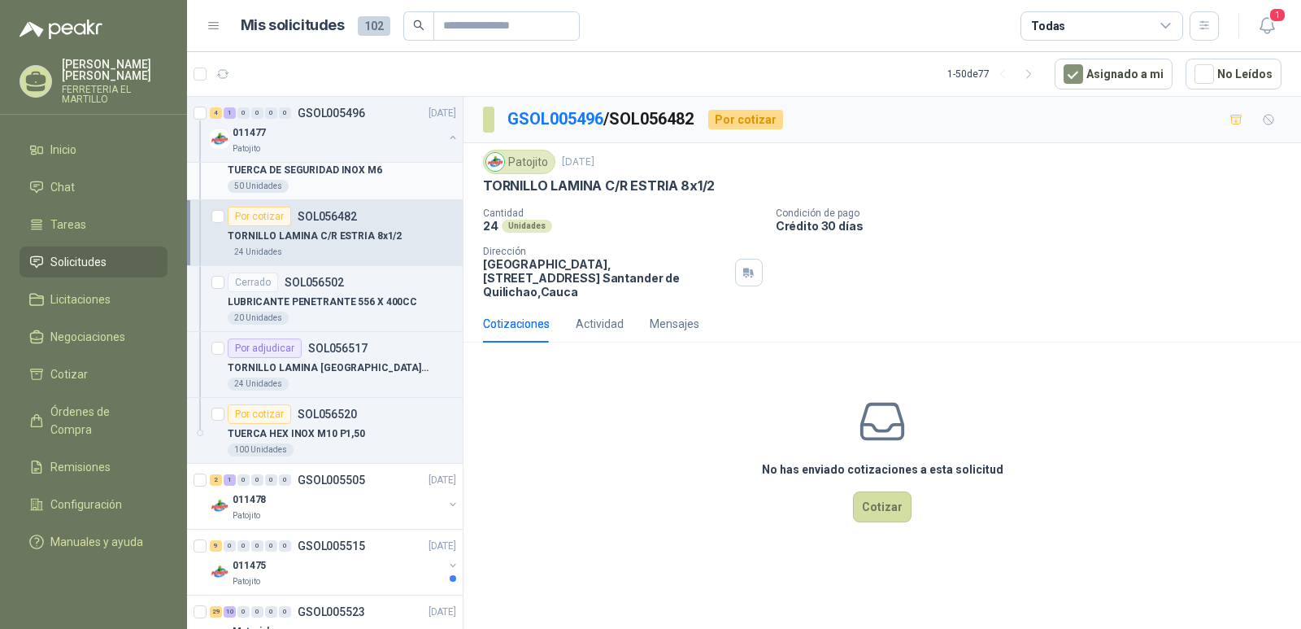
scroll to position [1707, 0]
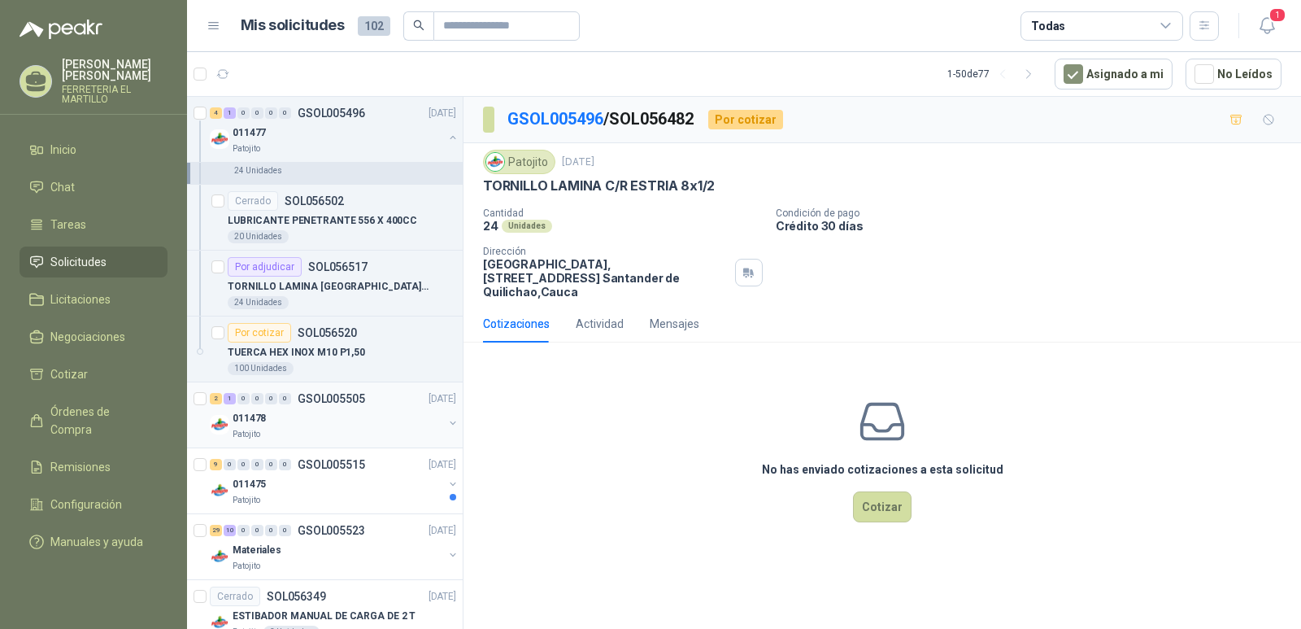
click at [355, 407] on div "2 1 0 0 0 0 GSOL005505 [DATE]" at bounding box center [335, 399] width 250 height 20
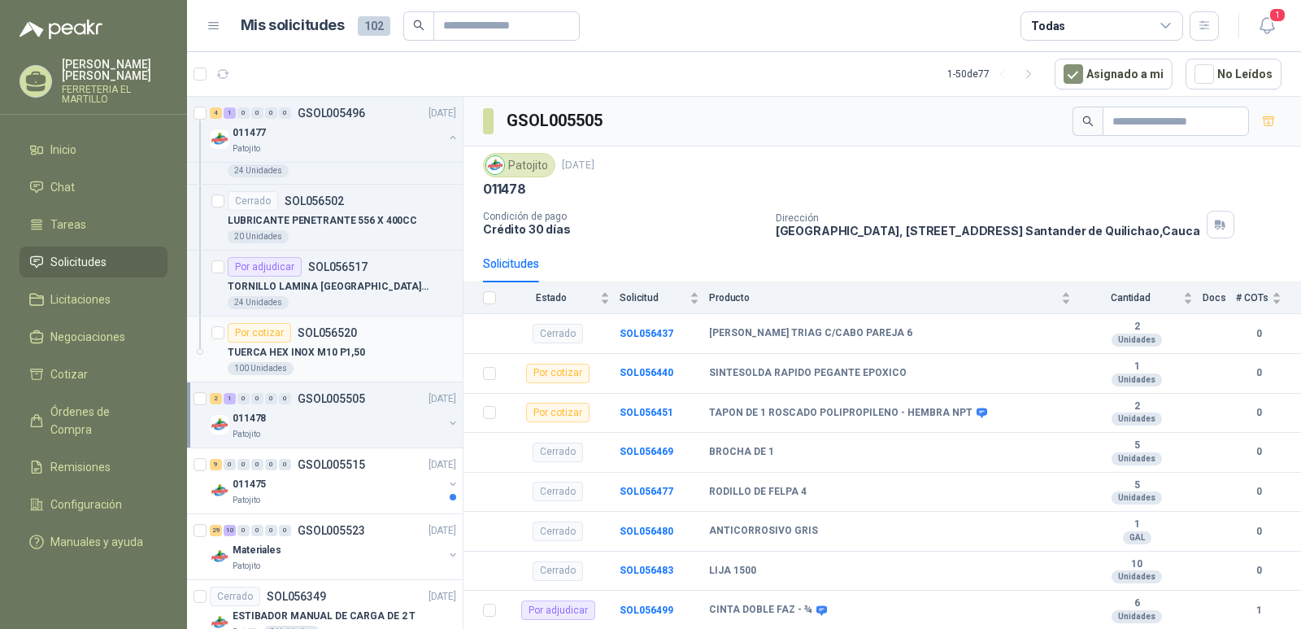
click at [282, 360] on div "TUERCA HEX INOX M10 P1,50" at bounding box center [342, 352] width 228 height 20
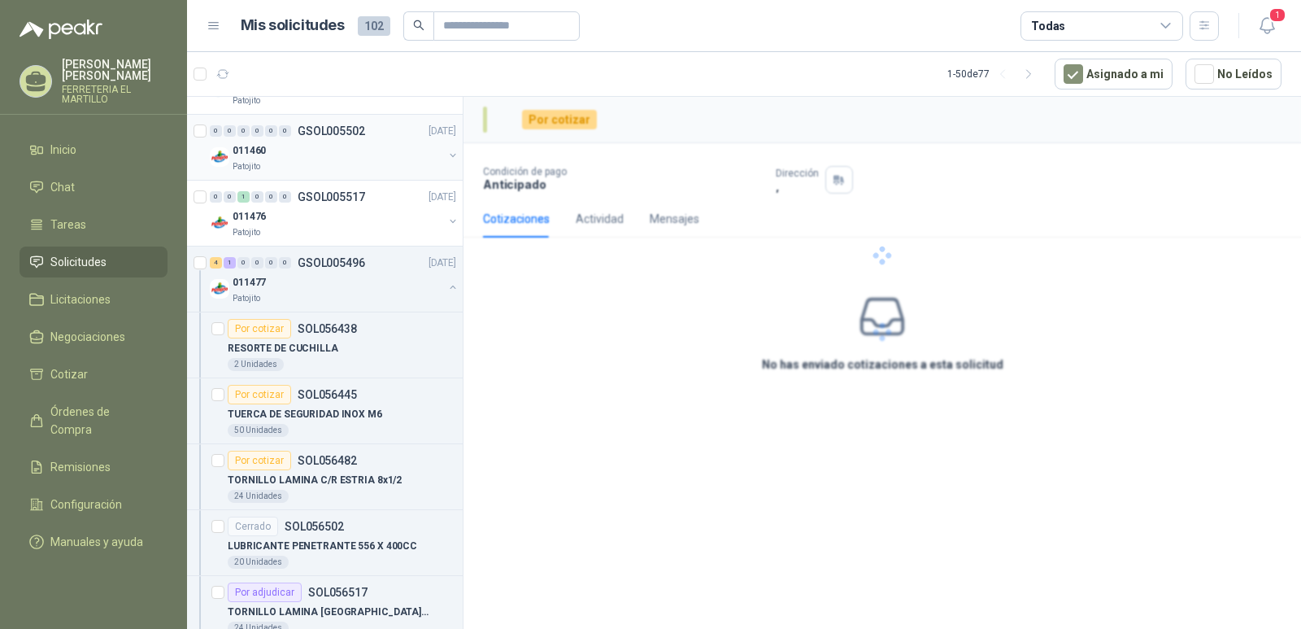
scroll to position [1220, 0]
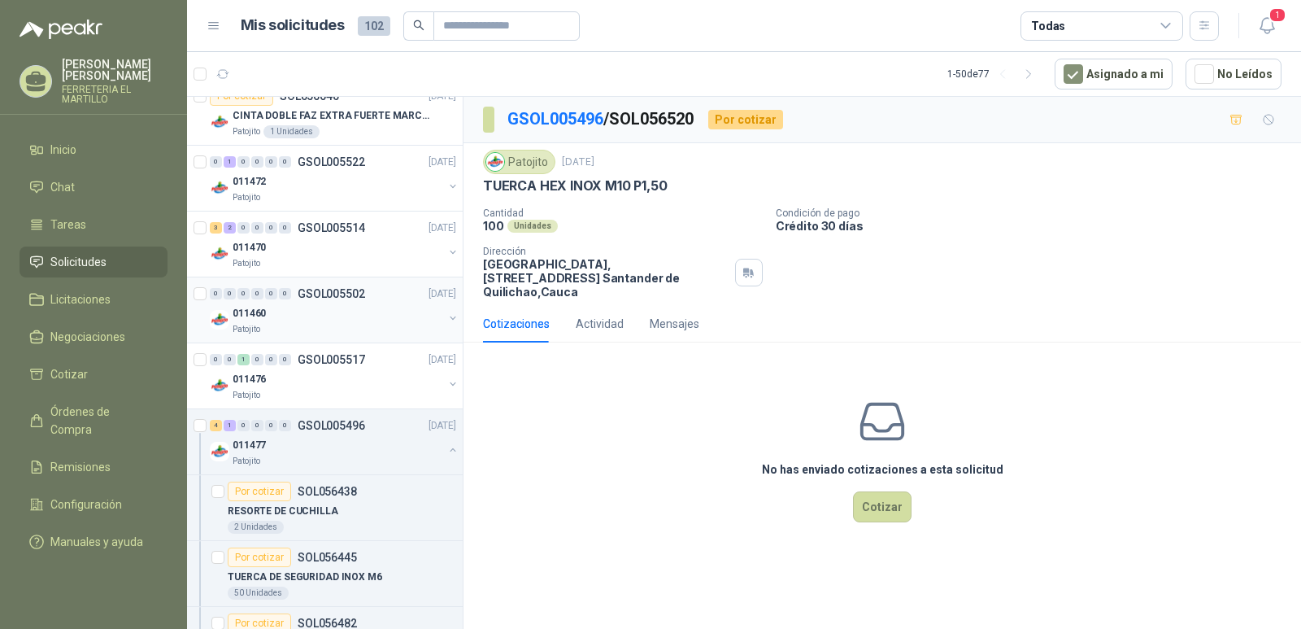
click at [282, 315] on div "011460" at bounding box center [338, 313] width 211 height 20
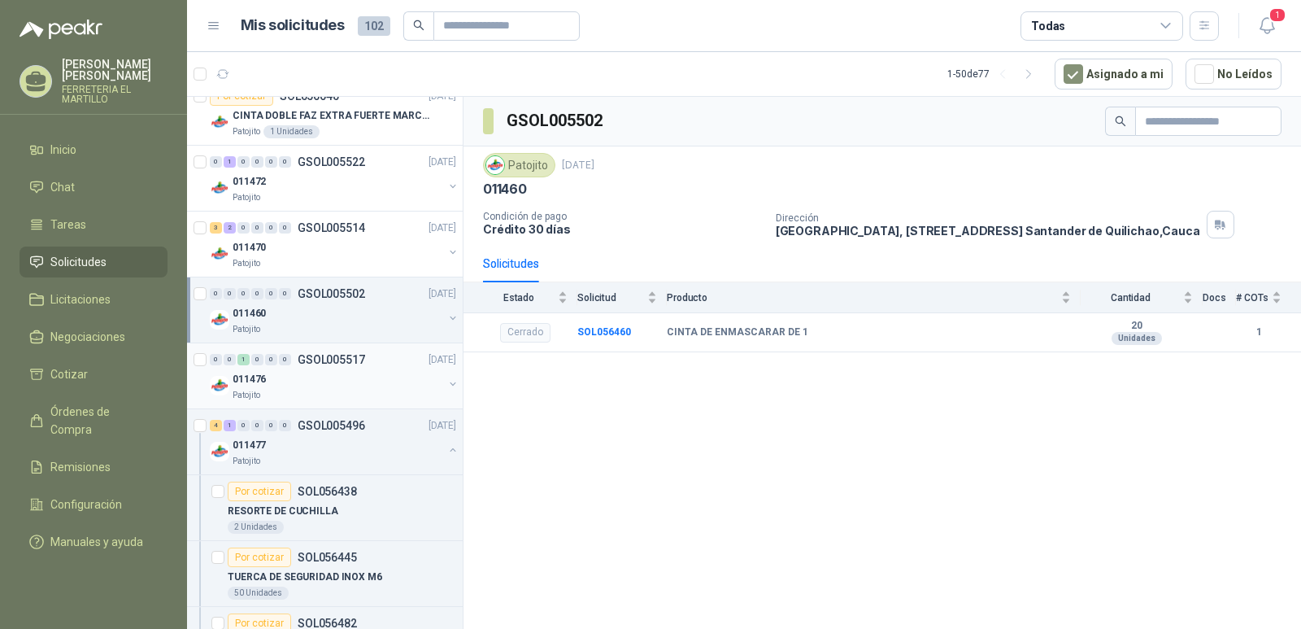
click at [295, 378] on div "011476" at bounding box center [338, 379] width 211 height 20
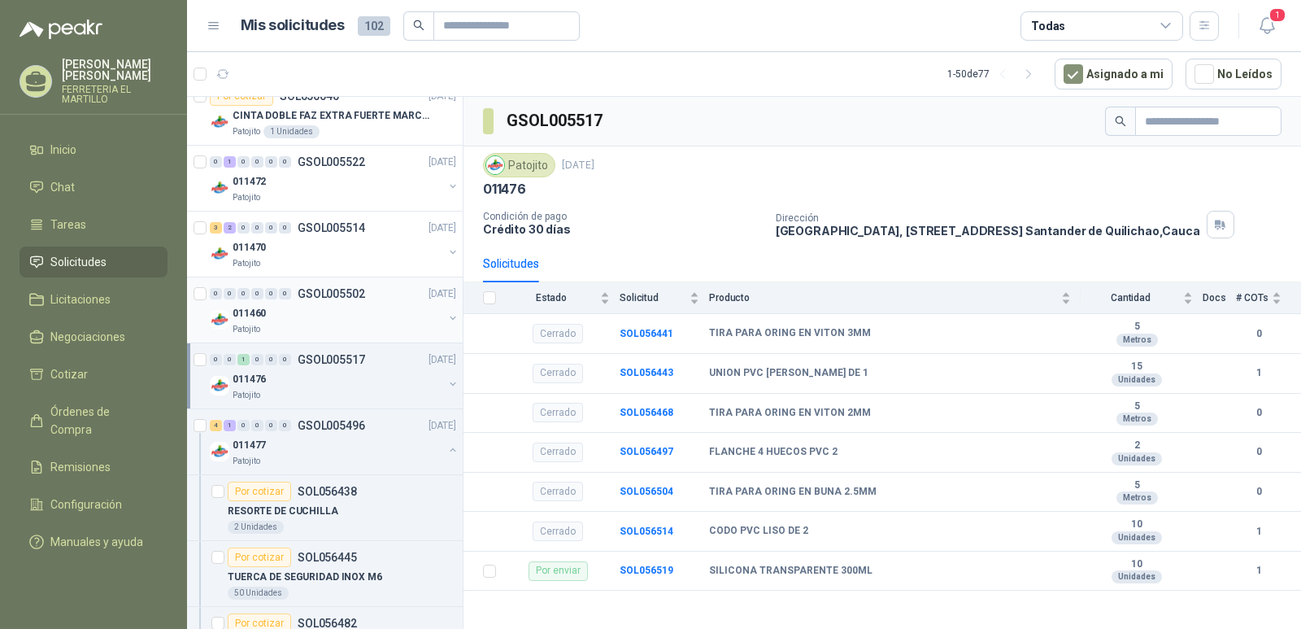
click at [307, 319] on div "011460" at bounding box center [338, 313] width 211 height 20
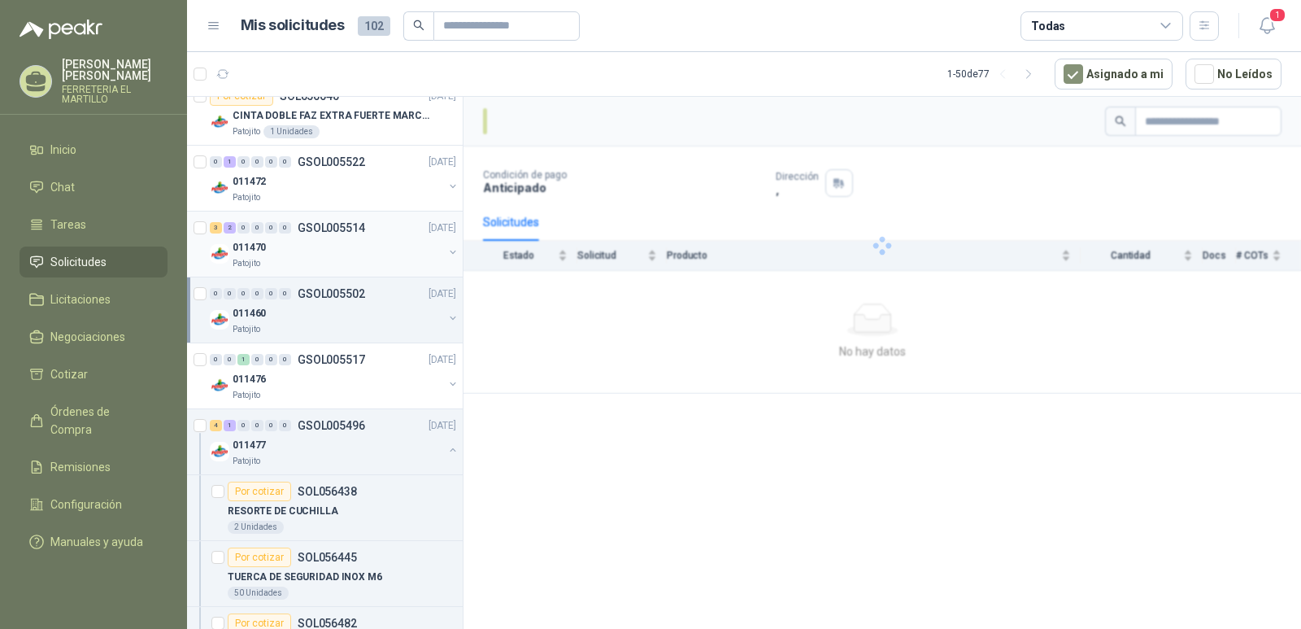
click at [297, 230] on div "3 2 0 0 0 0 GSOL005514" at bounding box center [287, 227] width 155 height 11
click at [285, 293] on div "0" at bounding box center [285, 293] width 12 height 11
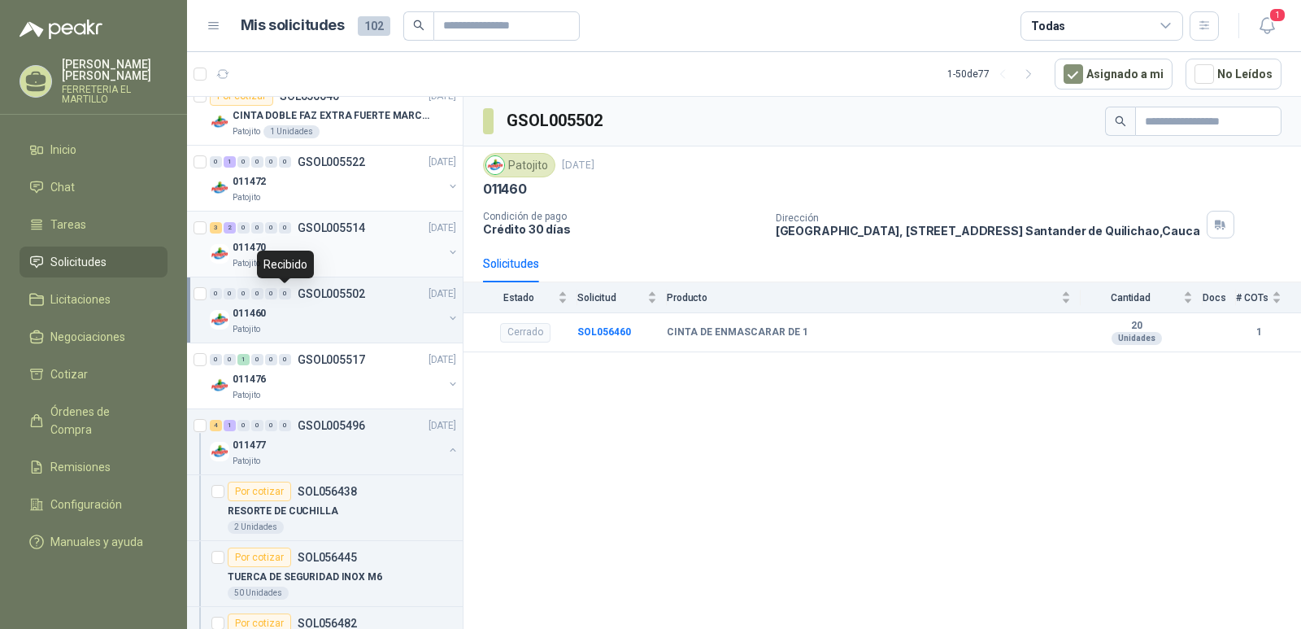
click at [316, 252] on div "011470" at bounding box center [338, 247] width 211 height 20
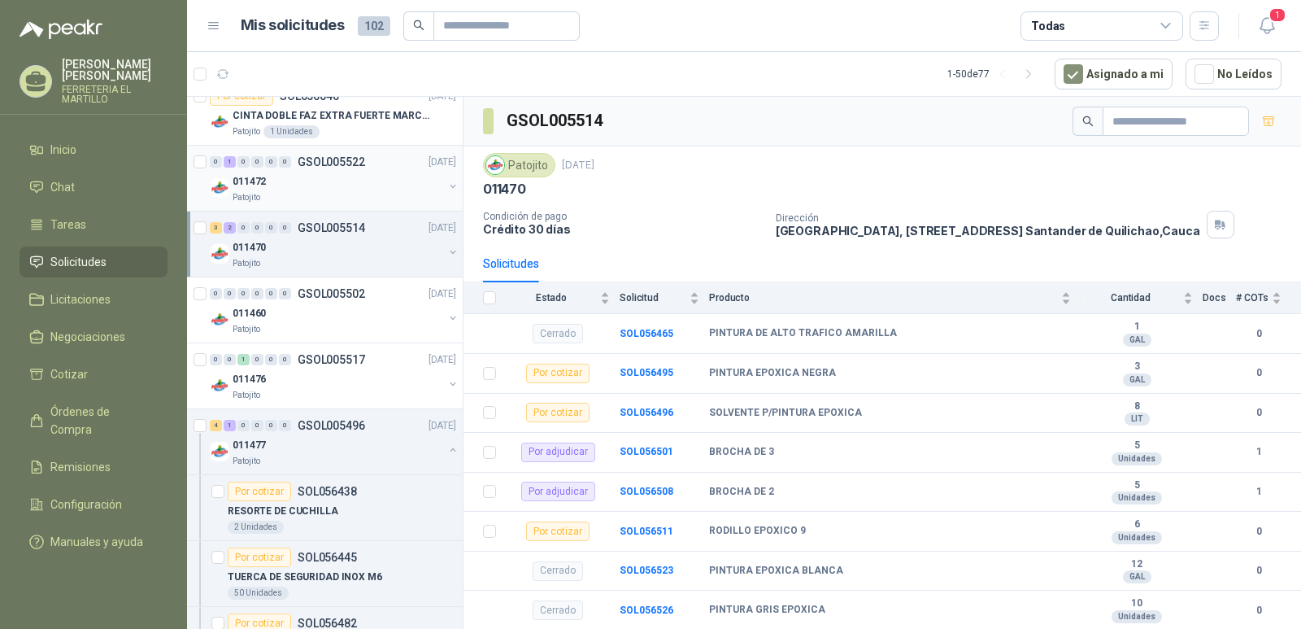
click at [272, 171] on div "0 1 0 0 0 0 GSOL005522 [DATE]" at bounding box center [335, 162] width 250 height 20
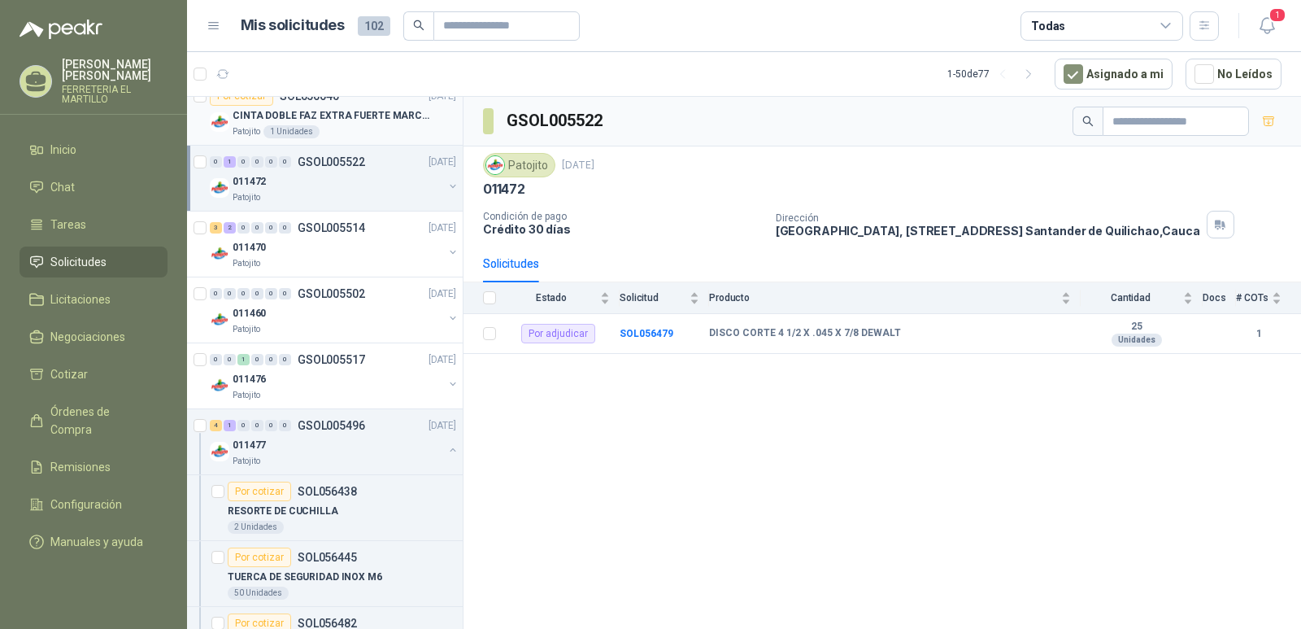
click at [325, 132] on div "Patojito 1 Unidades" at bounding box center [345, 131] width 224 height 13
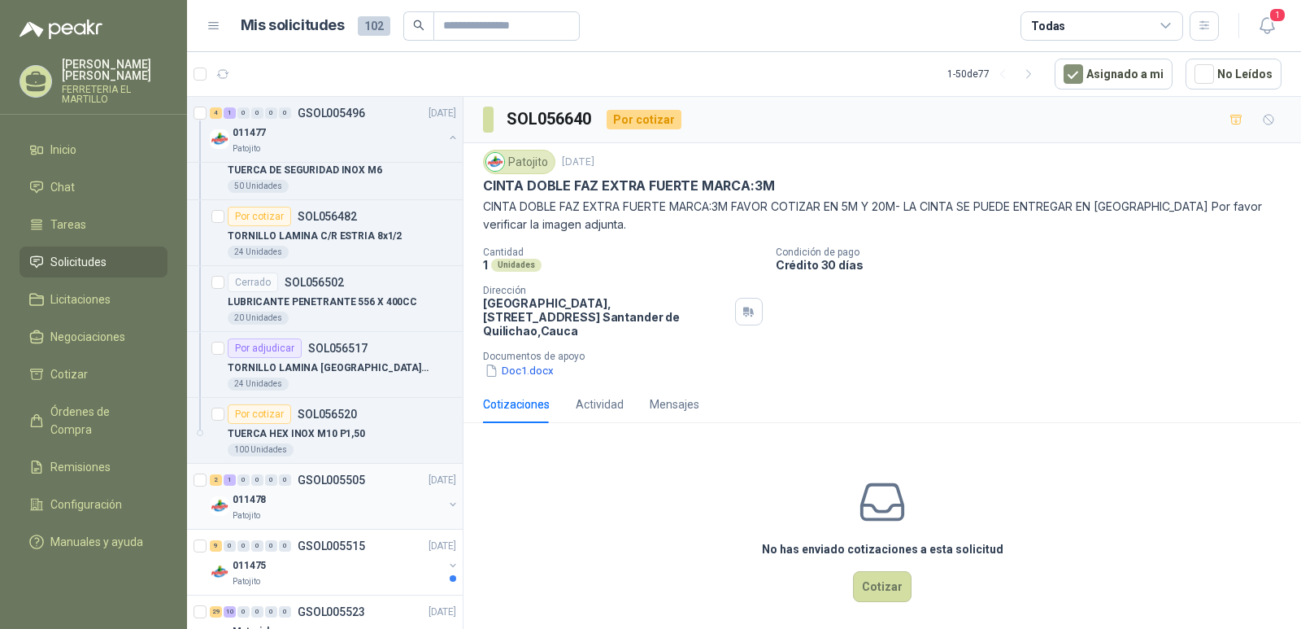
scroll to position [1951, 0]
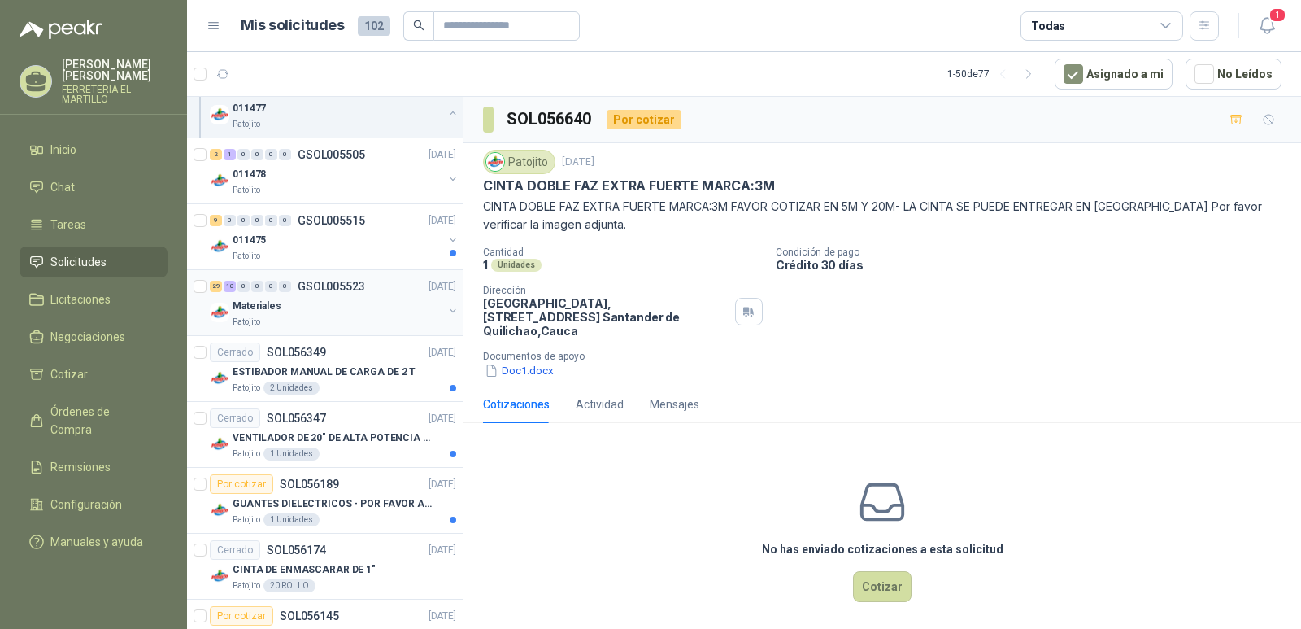
click at [311, 309] on div "Materiales" at bounding box center [338, 306] width 211 height 20
